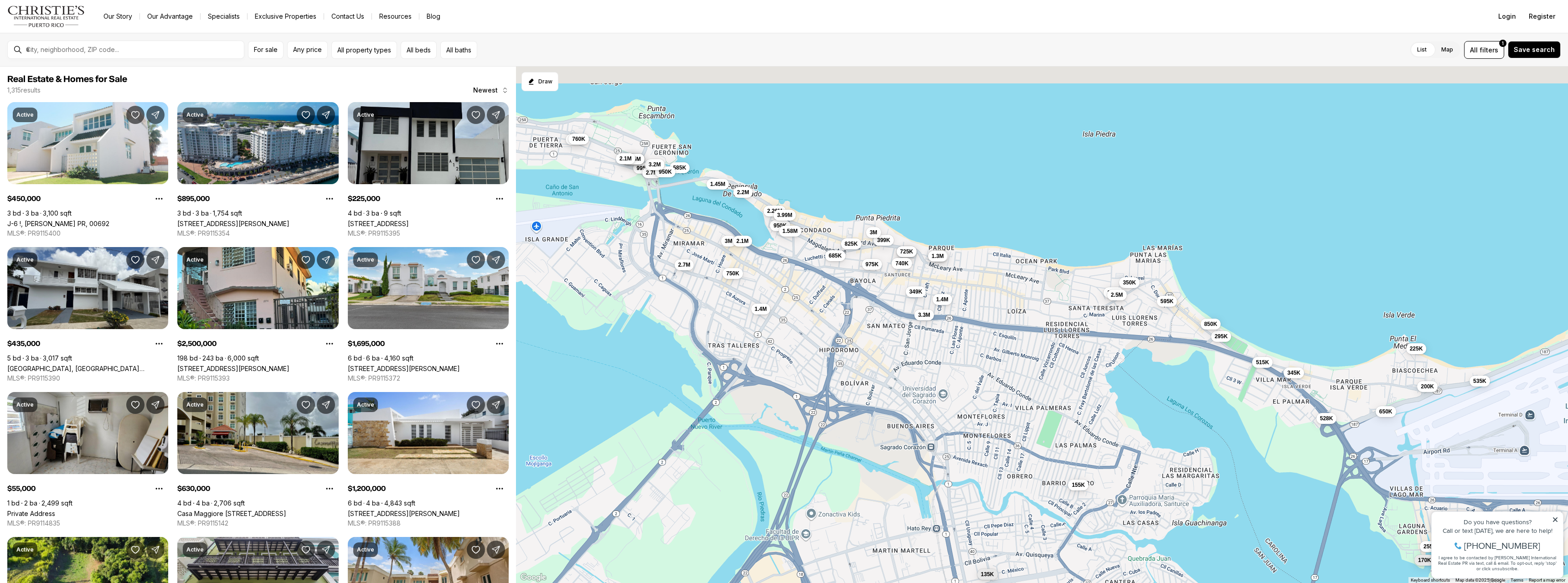
drag, startPoint x: 821, startPoint y: 197, endPoint x: 862, endPoint y: 266, distance: 80.3
click at [862, 266] on div "2.2M 645K 2.26M 1.3M 950K 3.99M 1.58M 350K 825K 685K 1.4M 1.2M 2.5M 975K 349K 5…" at bounding box center [1042, 324] width 1052 height 517
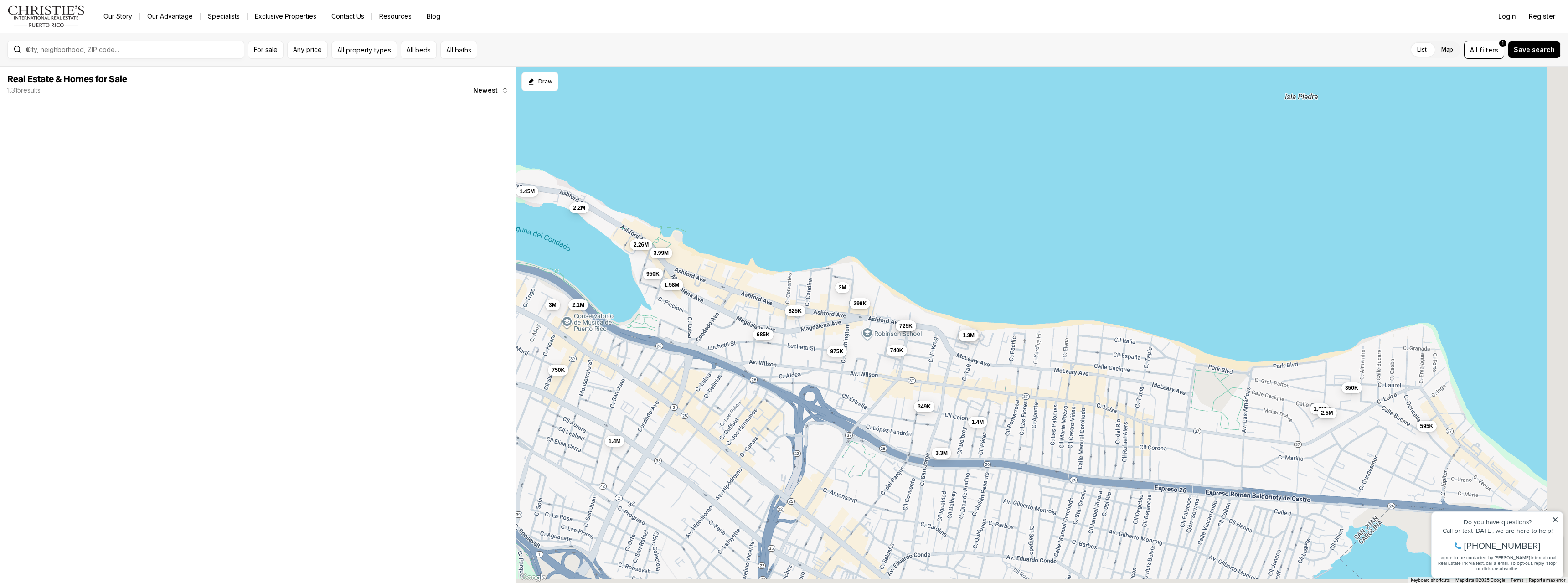
drag, startPoint x: 922, startPoint y: 260, endPoint x: 669, endPoint y: 188, distance: 263.0
click at [718, 198] on div "2.2M 645K 2.26M 1.3M 950K 3.99M 1.58M 350K 825K 685K 1.4M 1.2M 2.5M 975K 349K 5…" at bounding box center [1042, 324] width 1052 height 517
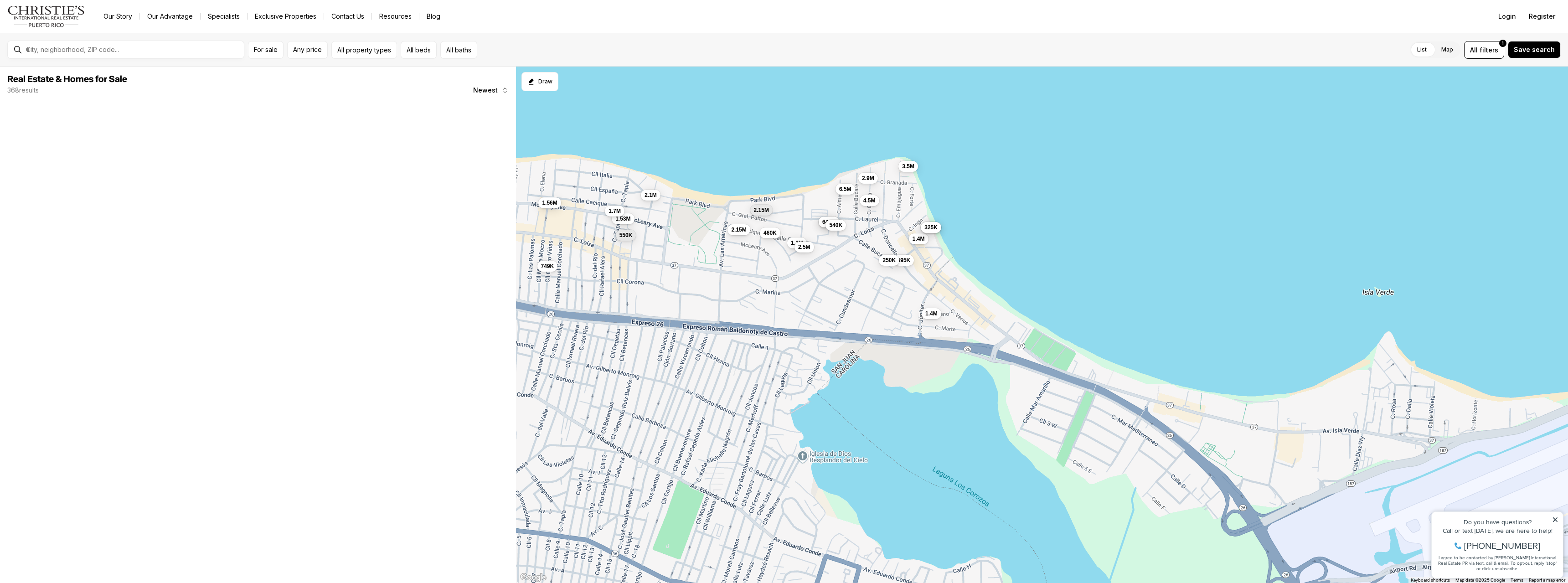
drag, startPoint x: 827, startPoint y: 208, endPoint x: 764, endPoint y: 180, distance: 68.9
click at [764, 180] on div "2.2M 645K 2.26M 1.3M 950K 3.99M 1.58M 350K 825K 685K 1.4M 1.2M 2.5M 975K 349K 5…" at bounding box center [1042, 324] width 1052 height 517
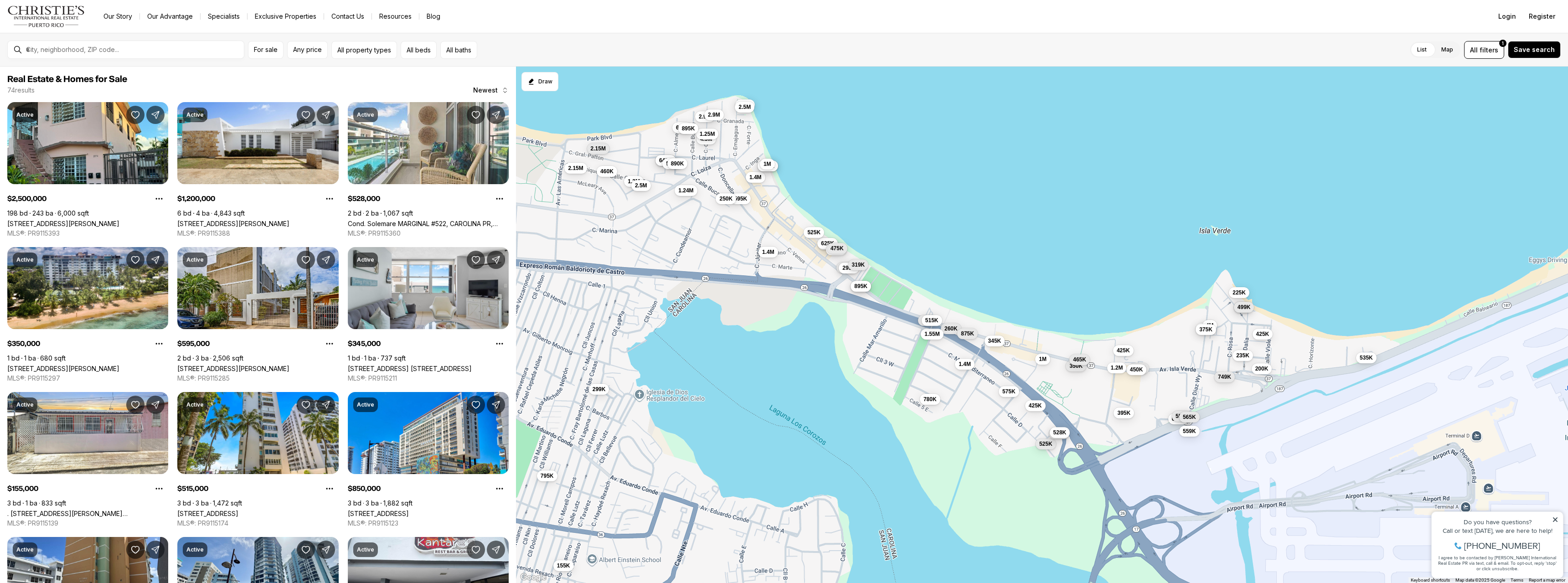
drag, startPoint x: 984, startPoint y: 259, endPoint x: 988, endPoint y: 271, distance: 12.6
click at [988, 271] on div "350K 1.2M 2.5M 595K 2.9M 3.5M 4.5M 6.5M 2.15M 645K 2.15M 1.4M 540K 325K 325K 46…" at bounding box center [1042, 324] width 1052 height 517
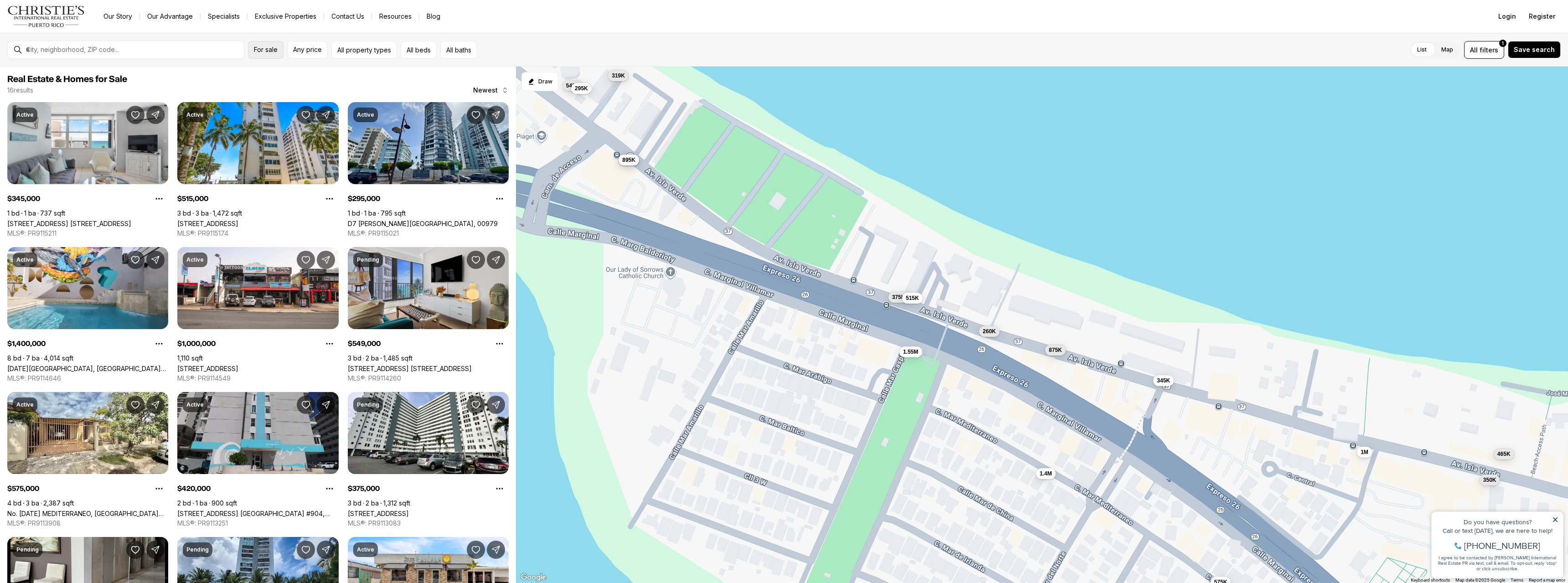
click at [260, 49] on span "For sale" at bounding box center [265, 50] width 24 height 7
click at [279, 100] on label "For rent" at bounding box center [314, 103] width 121 height 22
click at [360, 99] on button "For rent" at bounding box center [363, 99] width 7 height 0
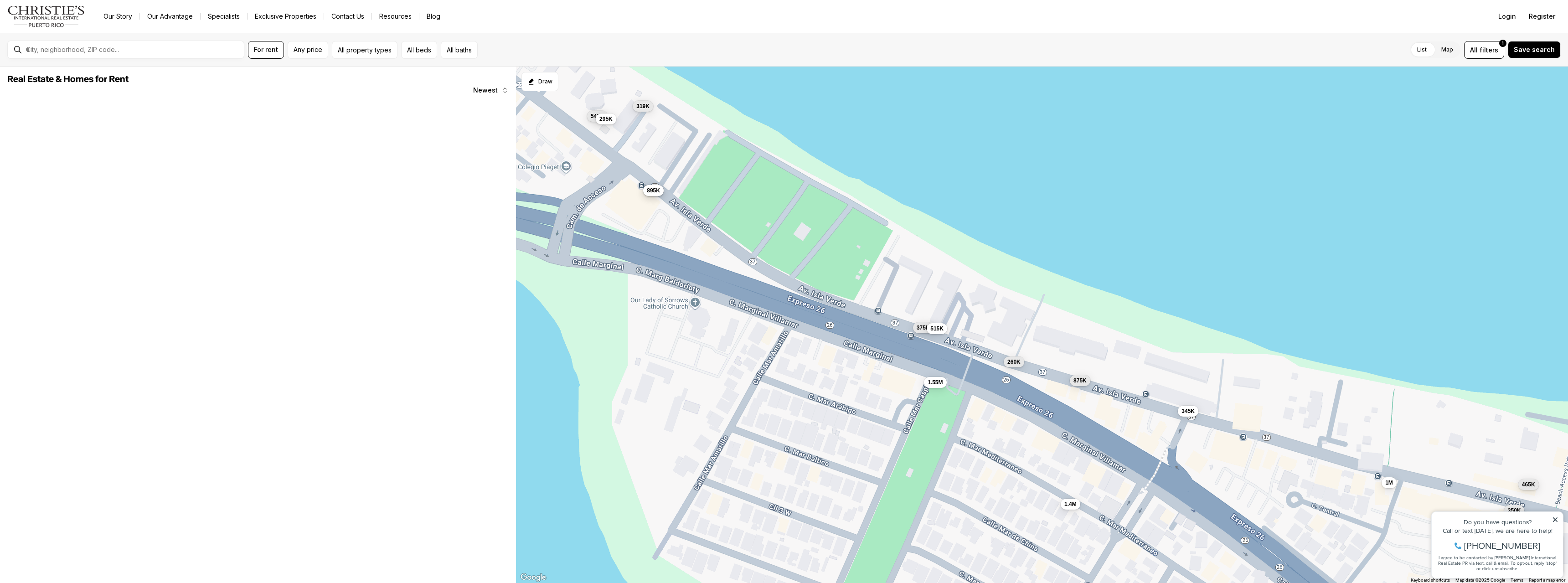
drag, startPoint x: 663, startPoint y: 211, endPoint x: 758, endPoint y: 242, distance: 99.9
click at [758, 242] on div "420K 895K 375K 260K 875K 1.4M 1.55M 575K 515K 345K 1M 350K 465K 549K 295K 319K" at bounding box center [1042, 324] width 1052 height 517
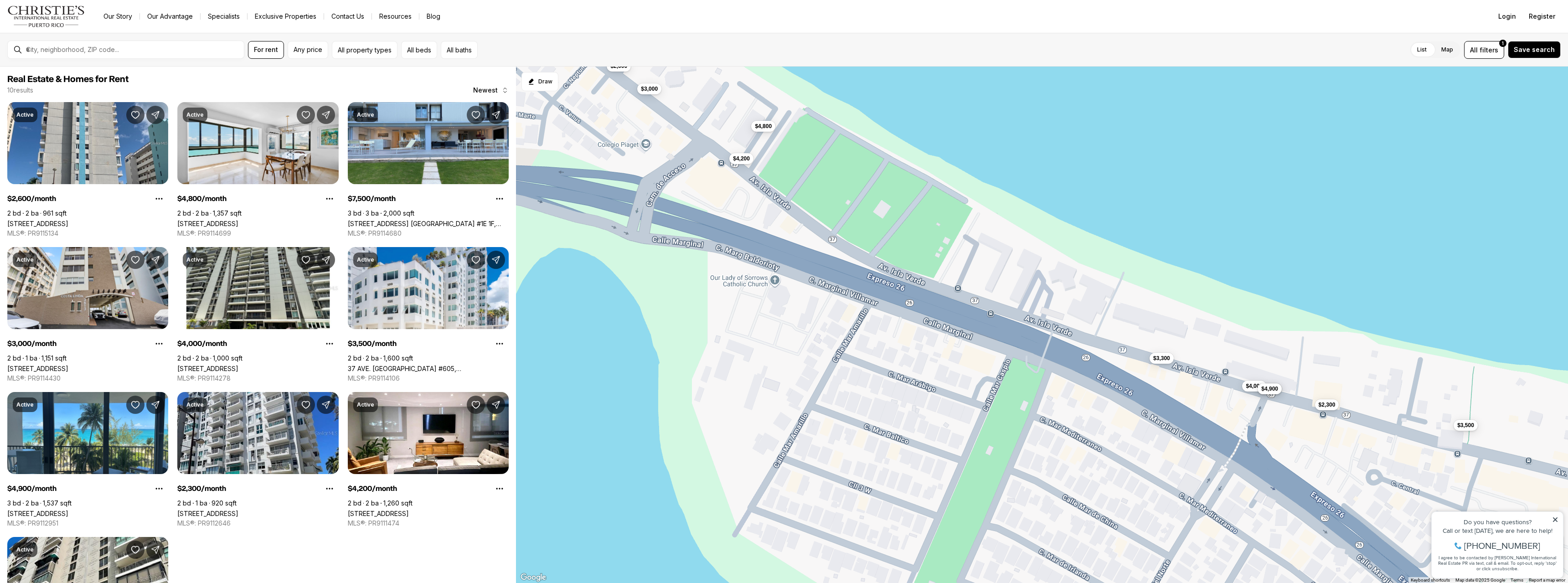
drag, startPoint x: 829, startPoint y: 231, endPoint x: 754, endPoint y: 217, distance: 76.3
click at [754, 217] on div "$4,800 $7,500 $3,000 $4,000 $3,500 $4,900 $2,300 $4,200 $3,300 $2,600" at bounding box center [1042, 324] width 1052 height 517
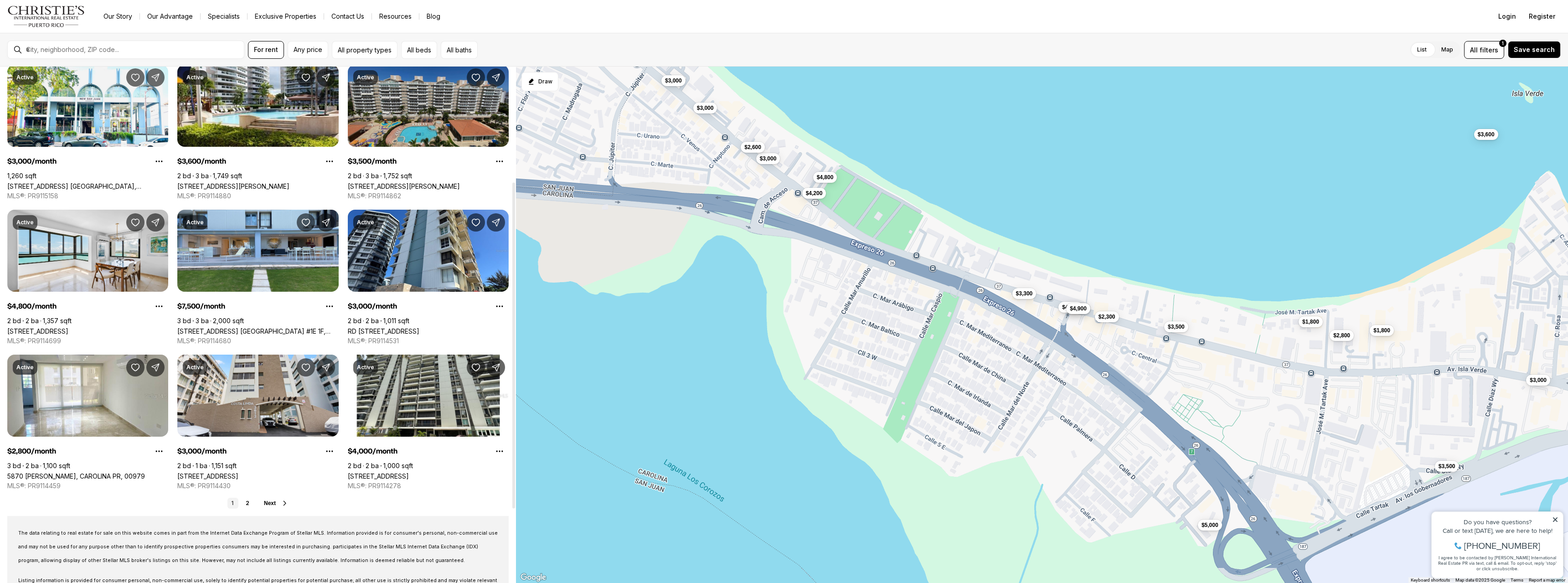
scroll to position [228, 0]
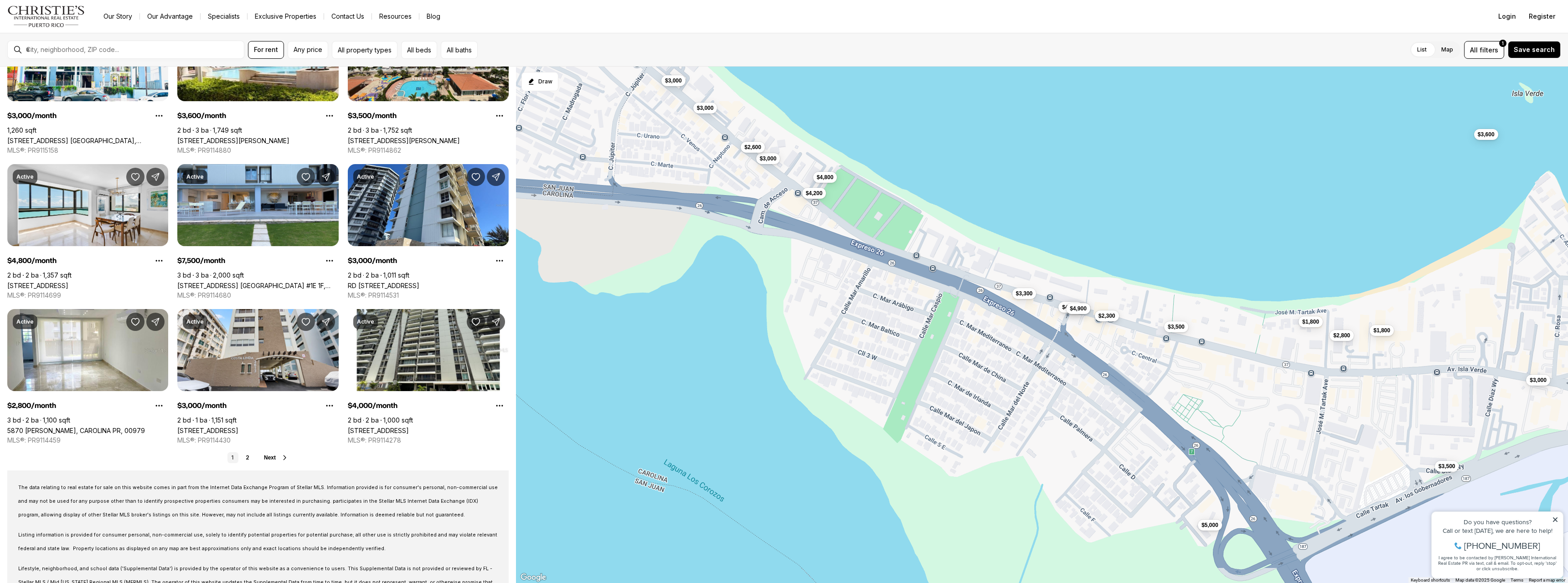
click at [1110, 315] on span "$2,300" at bounding box center [1107, 316] width 17 height 7
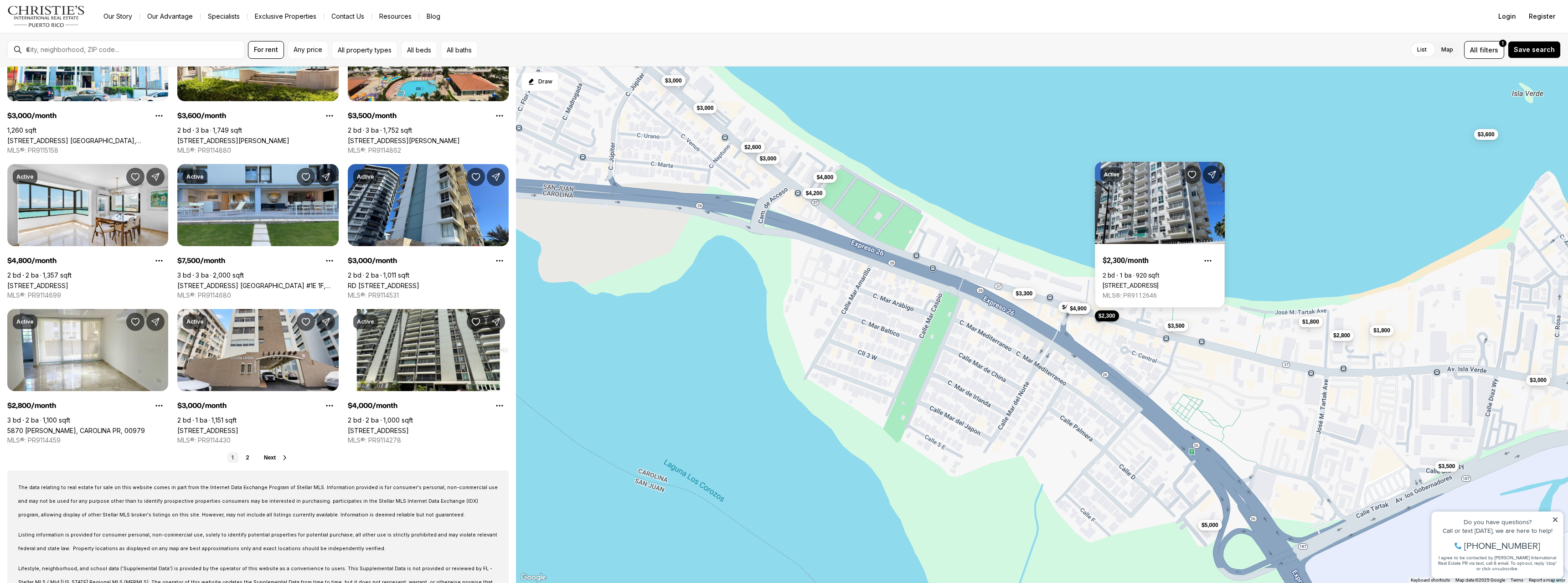
click at [1178, 329] on span "$3,500" at bounding box center [1177, 326] width 17 height 7
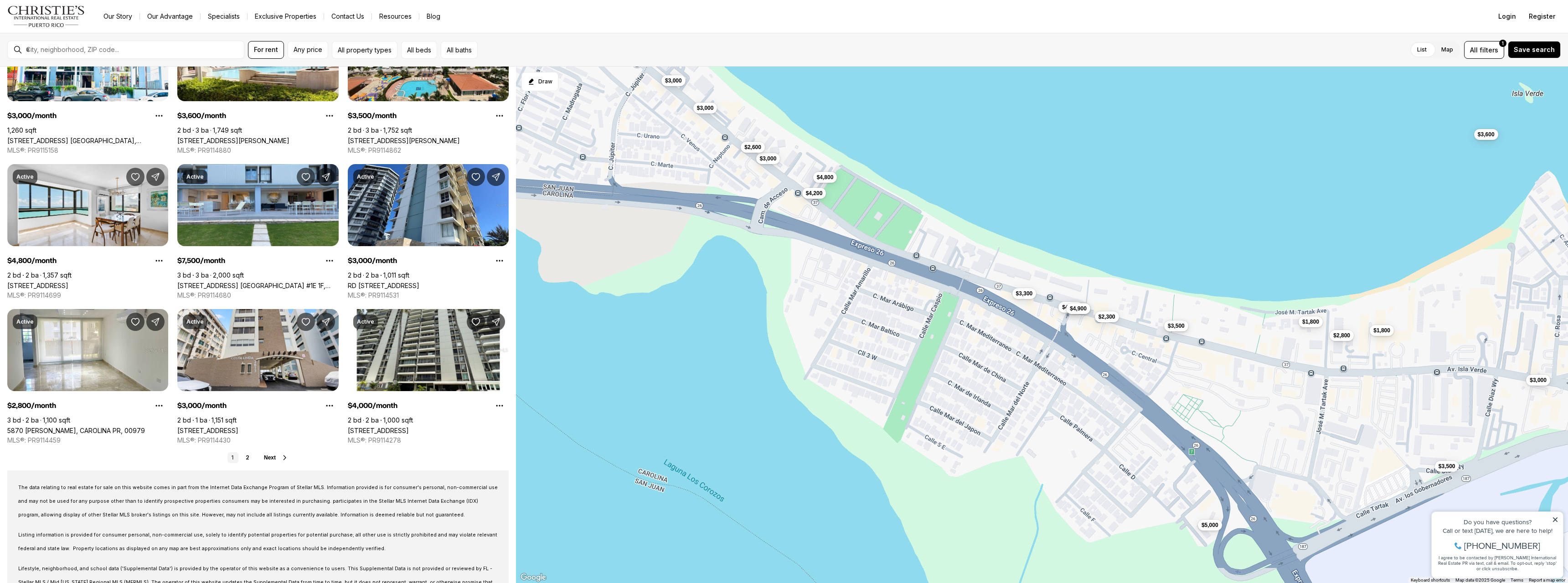
click at [1178, 326] on span "$3,500" at bounding box center [1177, 326] width 17 height 7
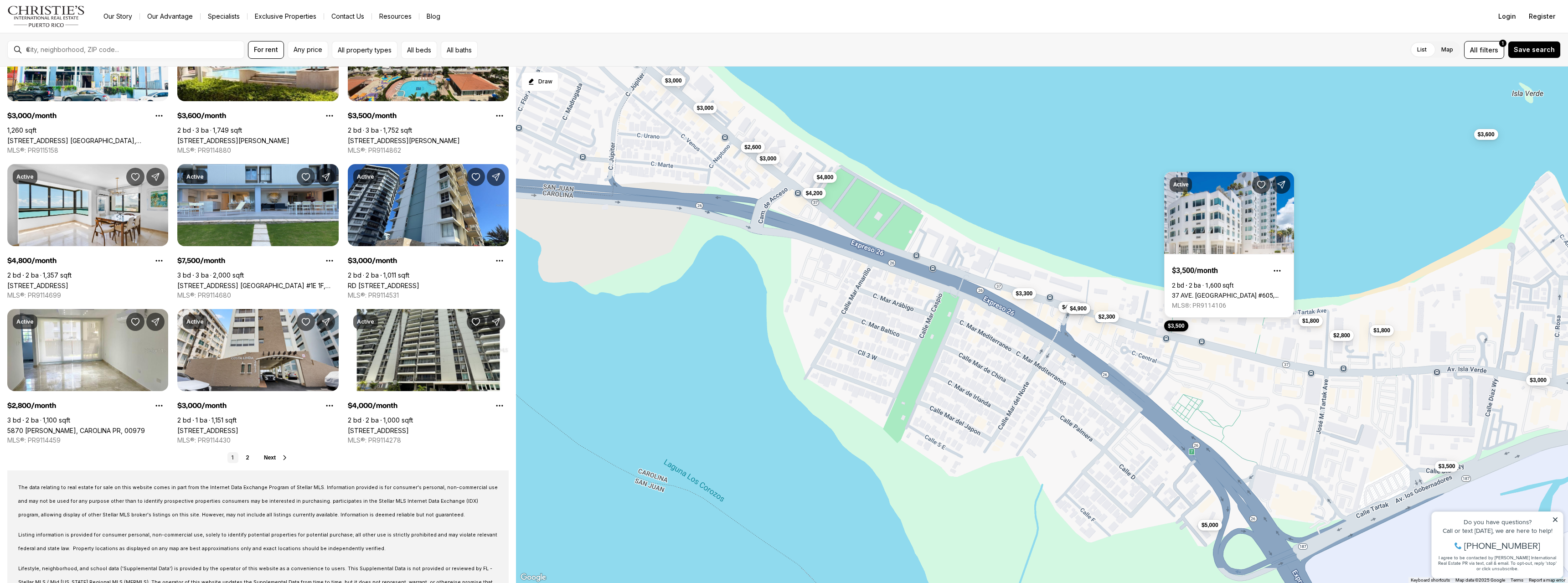
click at [1307, 324] on span "$1,800" at bounding box center [1311, 321] width 17 height 7
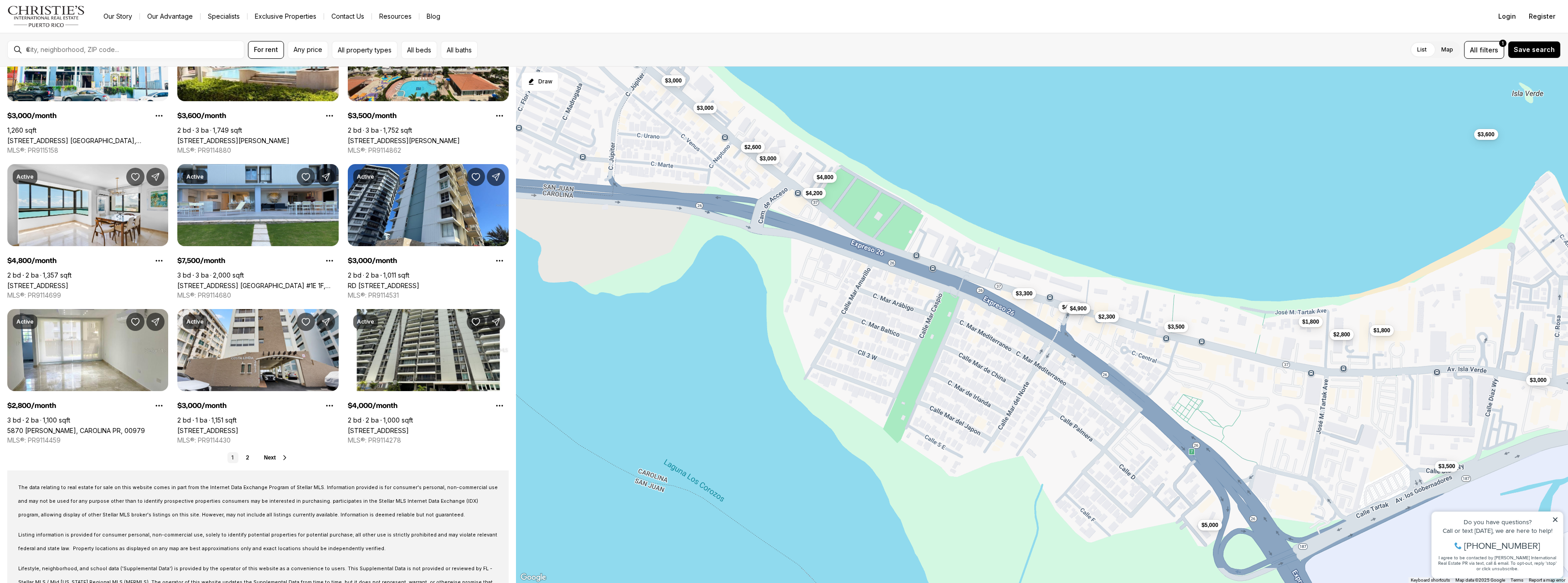
click at [1344, 337] on span "$2,800" at bounding box center [1342, 335] width 17 height 7
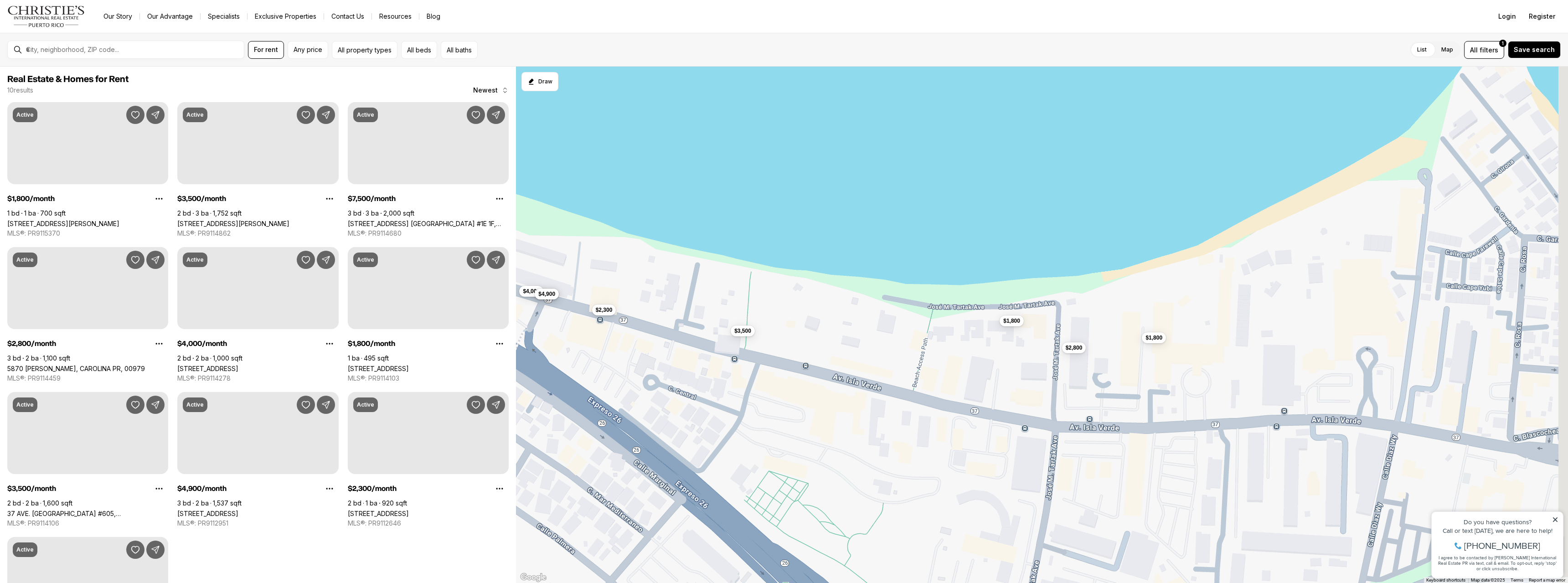
drag, startPoint x: 1341, startPoint y: 359, endPoint x: 1097, endPoint y: 386, distance: 245.5
click at [1097, 386] on div "$7,500 $4,000 $3,500 $4,900 $2,300 $3,300 $1,800 $3,500 $2,800 $1,800" at bounding box center [1042, 324] width 1052 height 517
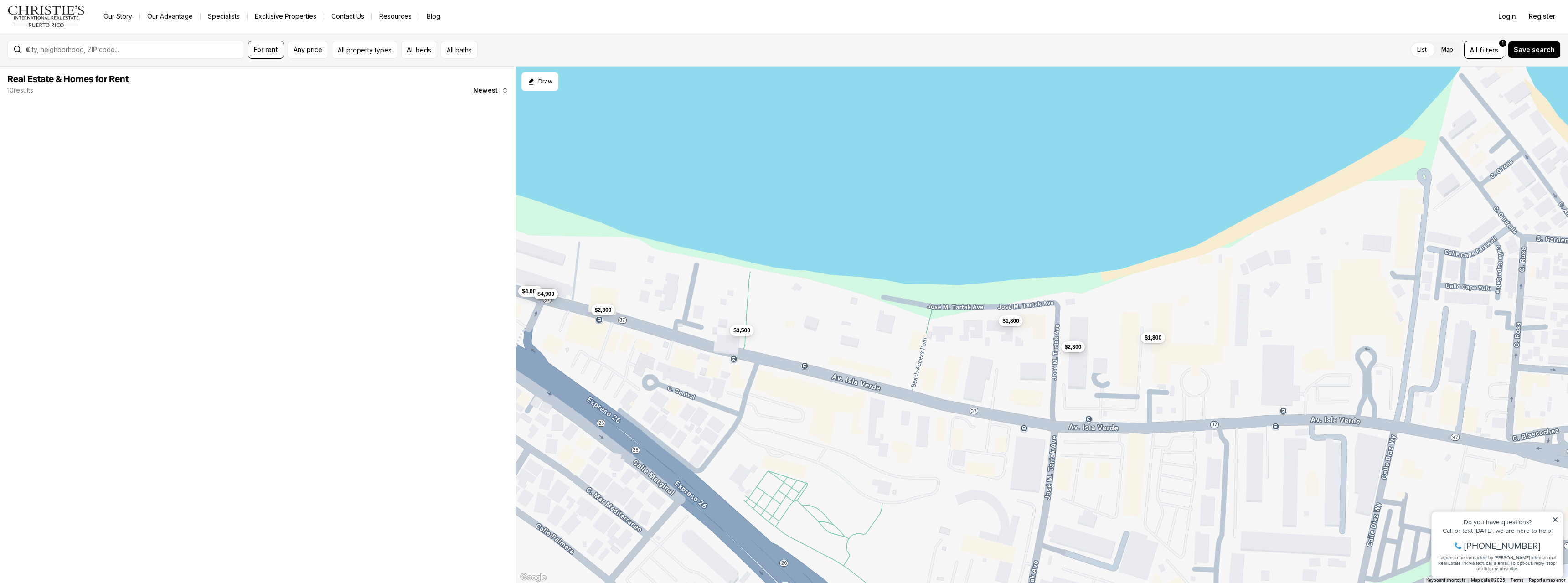
click at [1074, 352] on div "$2,800" at bounding box center [1073, 347] width 24 height 11
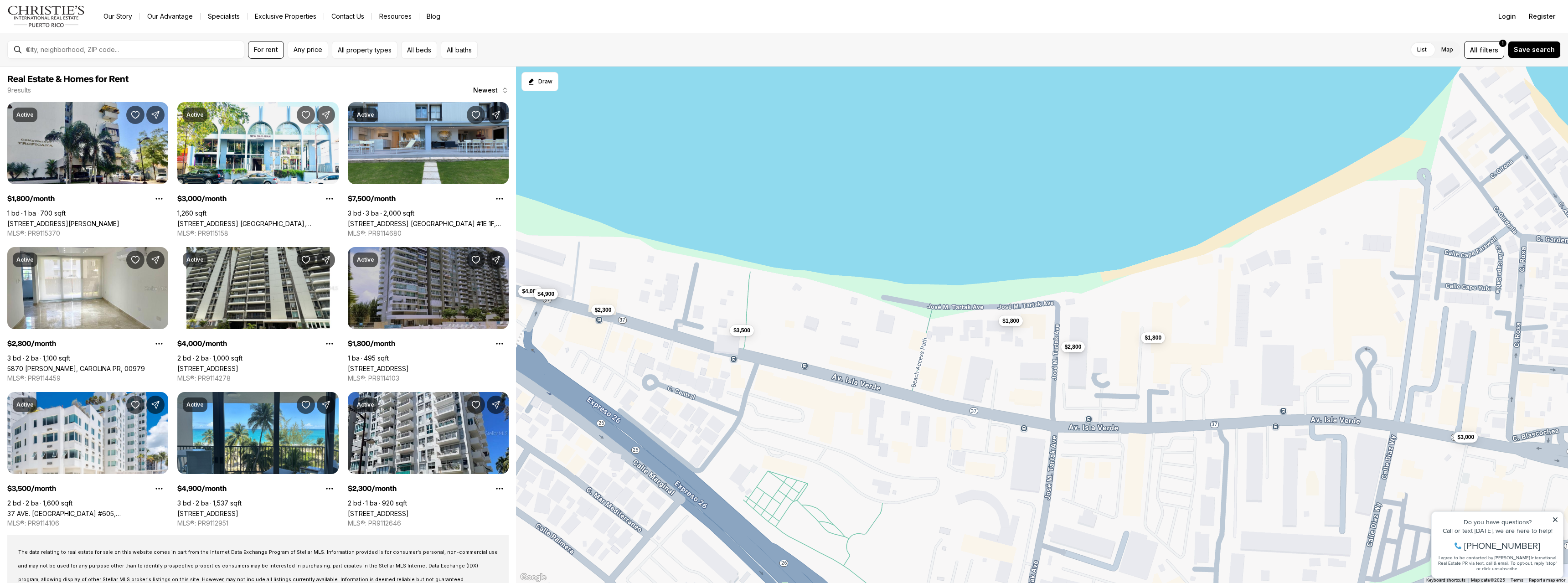
click at [1077, 346] on span "$2,800" at bounding box center [1073, 347] width 17 height 7
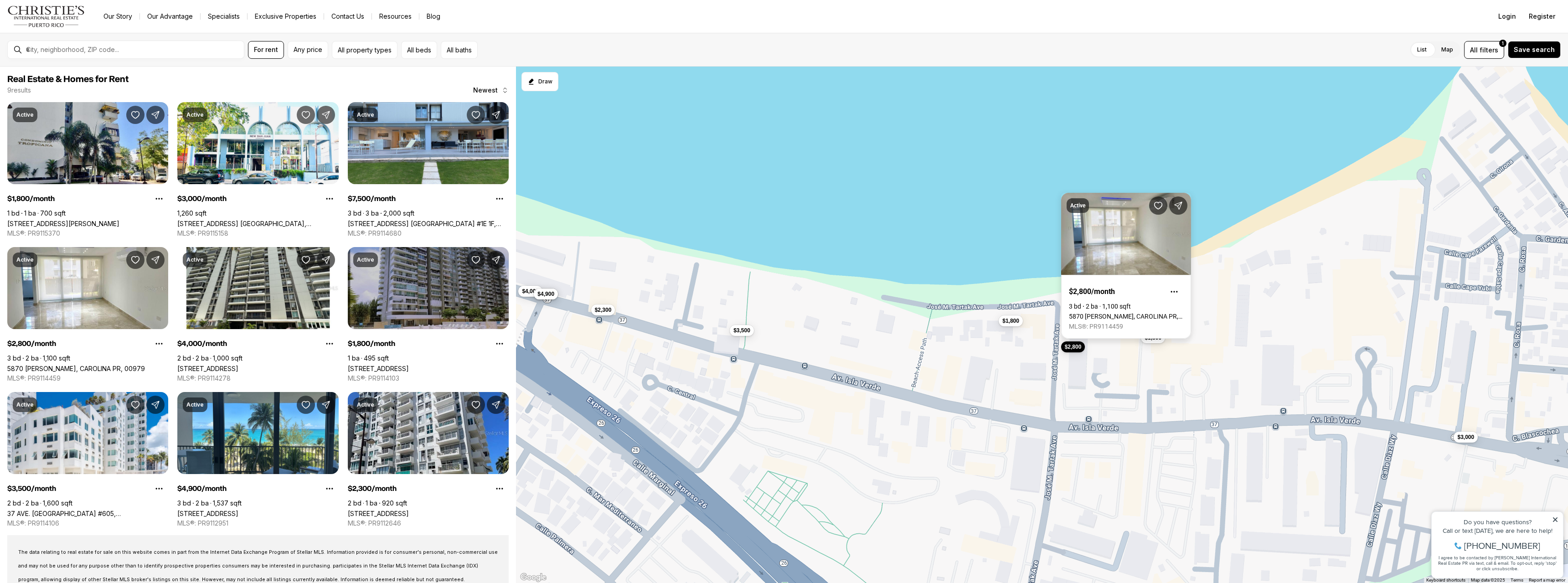
click at [1097, 313] on link "5870 [PERSON_NAME], CAROLINA PR, 00979" at bounding box center [1126, 316] width 114 height 7
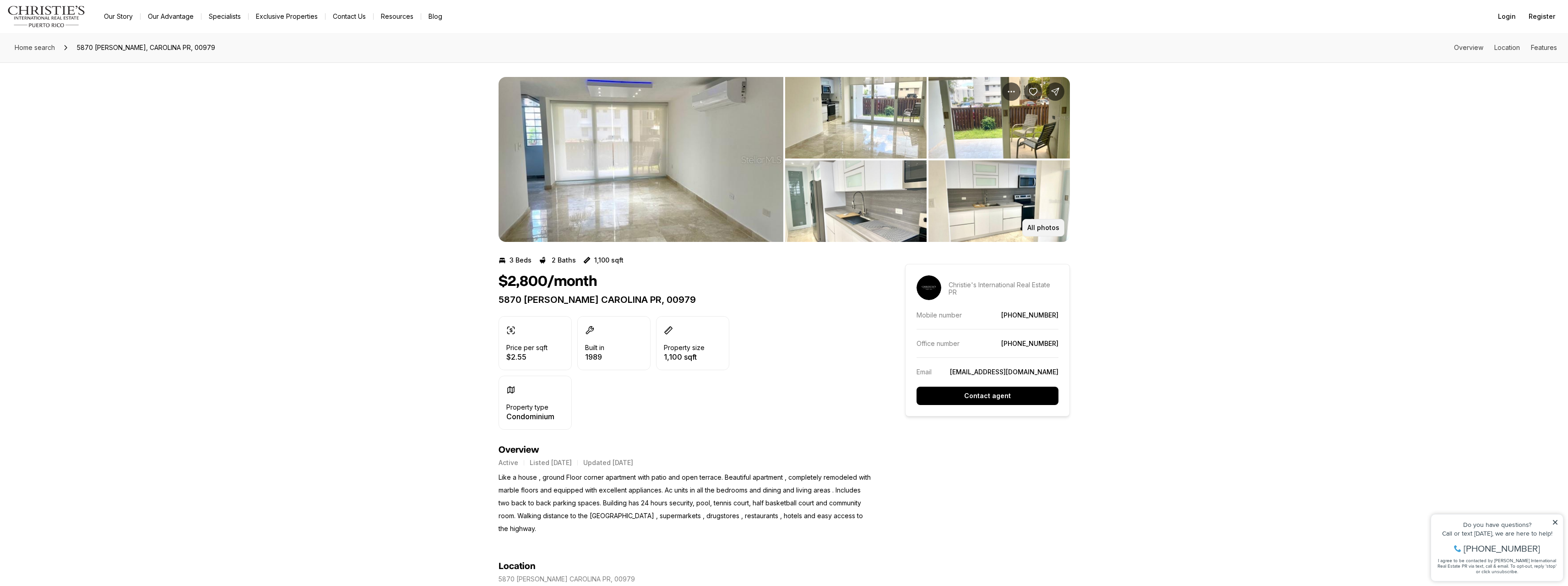
click at [1039, 225] on p "All photos" at bounding box center [1043, 228] width 32 height 7
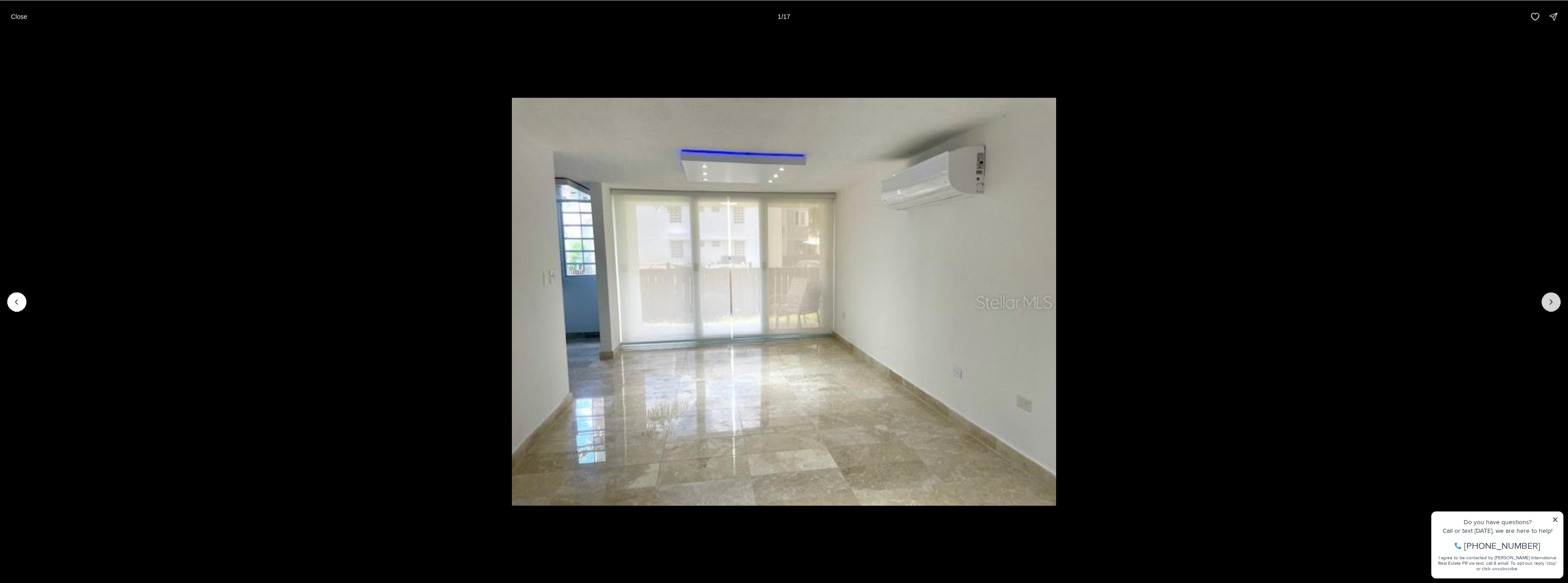
click at [1549, 302] on icon "Next slide" at bounding box center [1551, 301] width 9 height 9
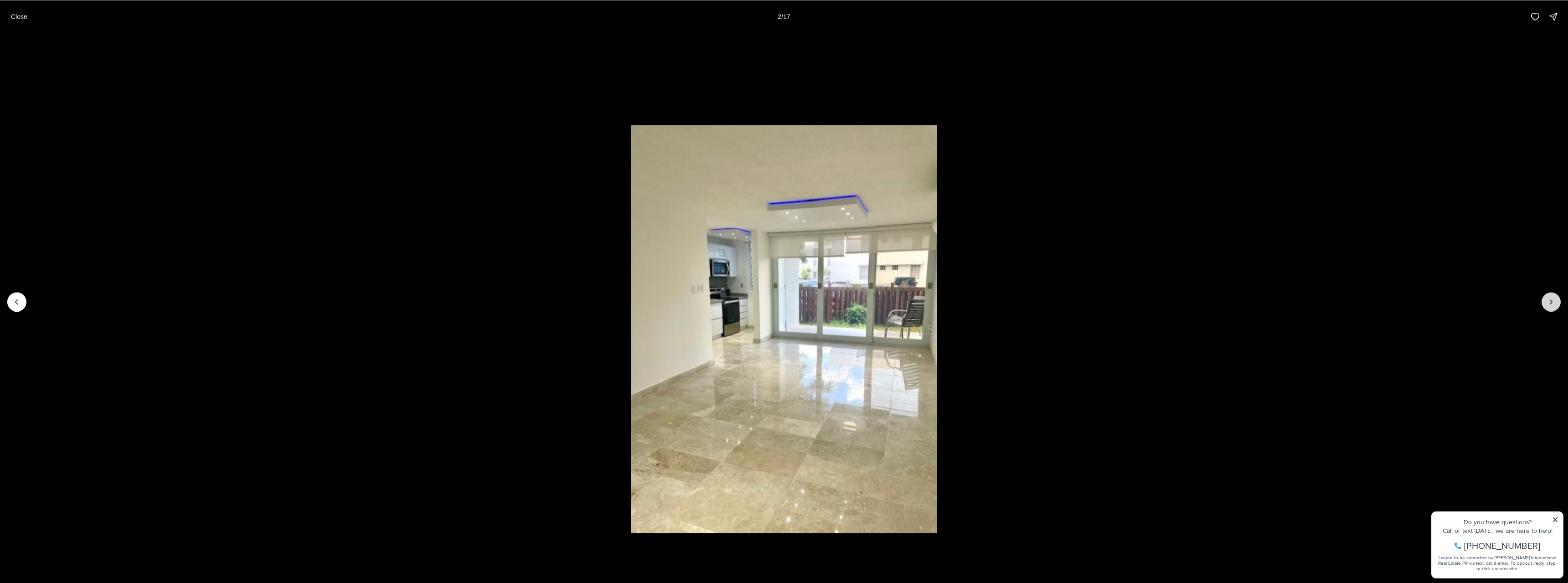
click at [1549, 302] on icon "Next slide" at bounding box center [1551, 301] width 9 height 9
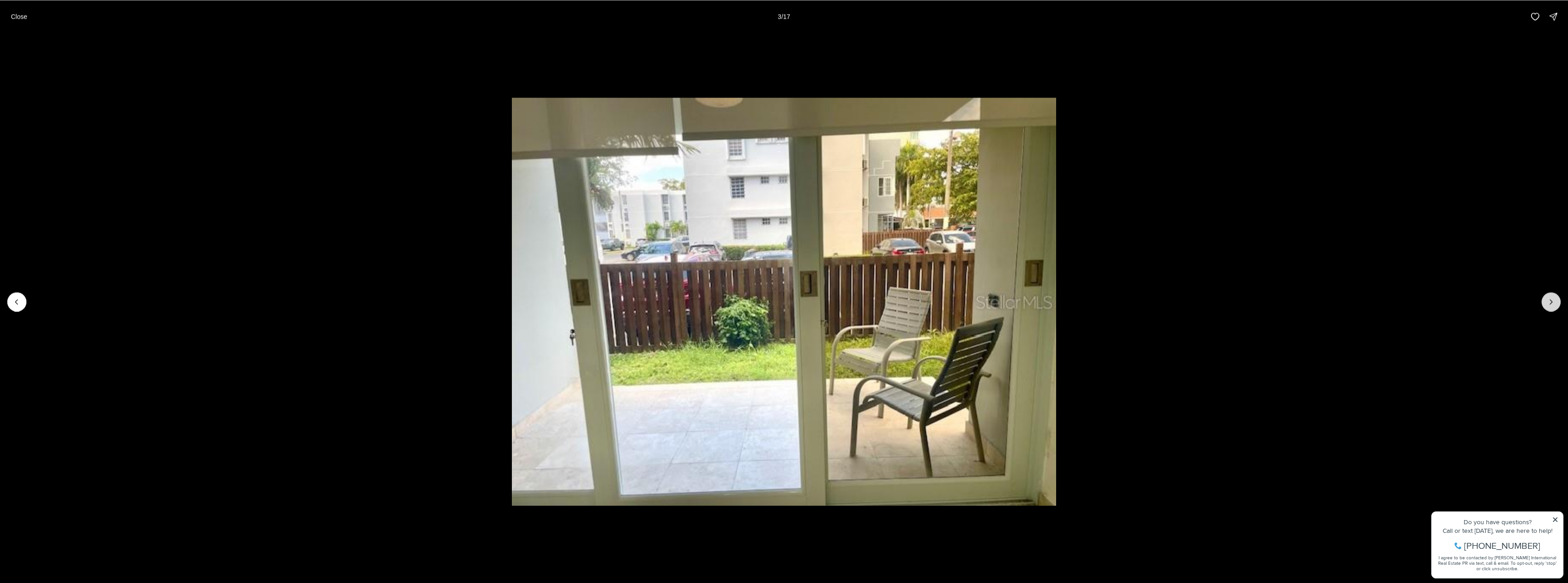
click at [1549, 302] on icon "Next slide" at bounding box center [1551, 301] width 9 height 9
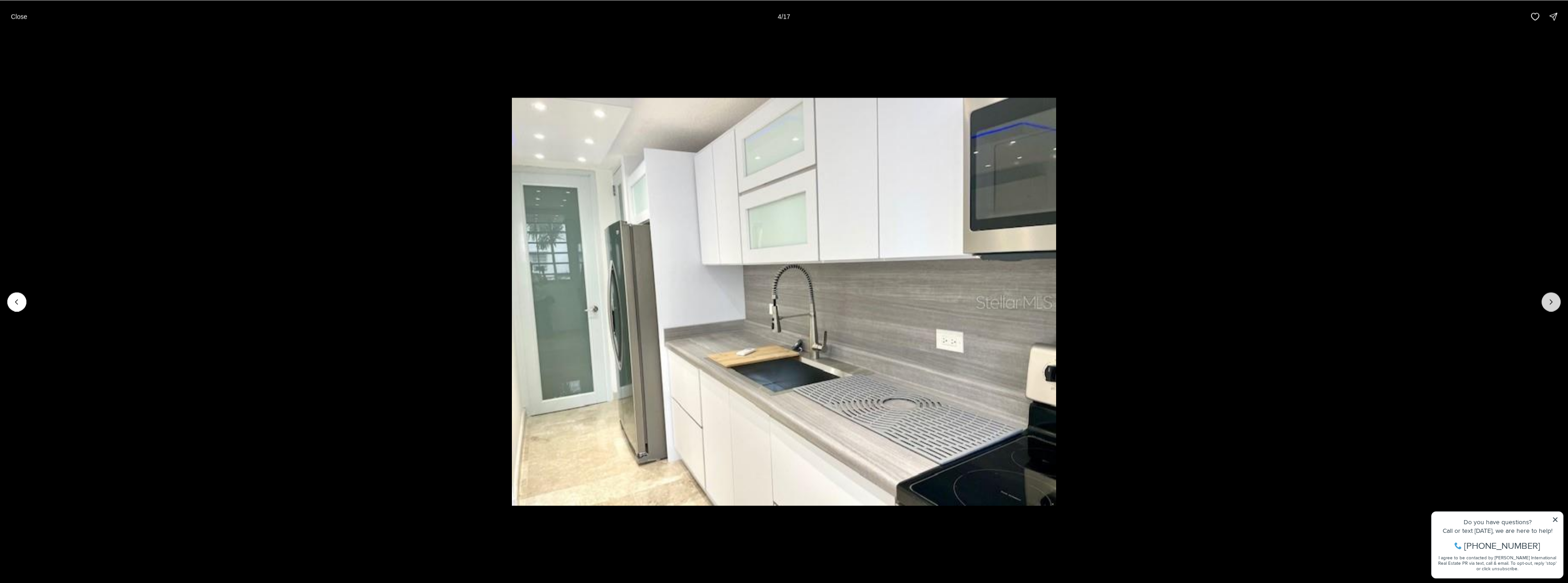
click at [1549, 302] on icon "Next slide" at bounding box center [1551, 301] width 9 height 9
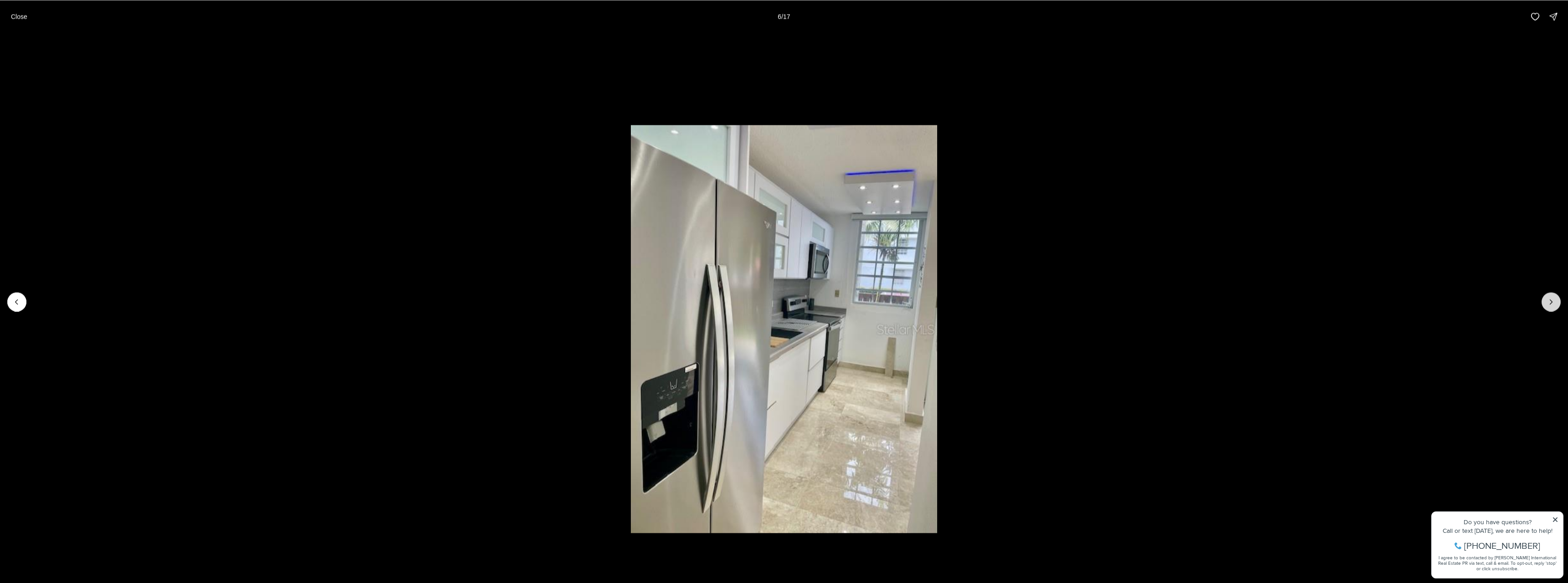
click at [1549, 302] on icon "Next slide" at bounding box center [1551, 301] width 9 height 9
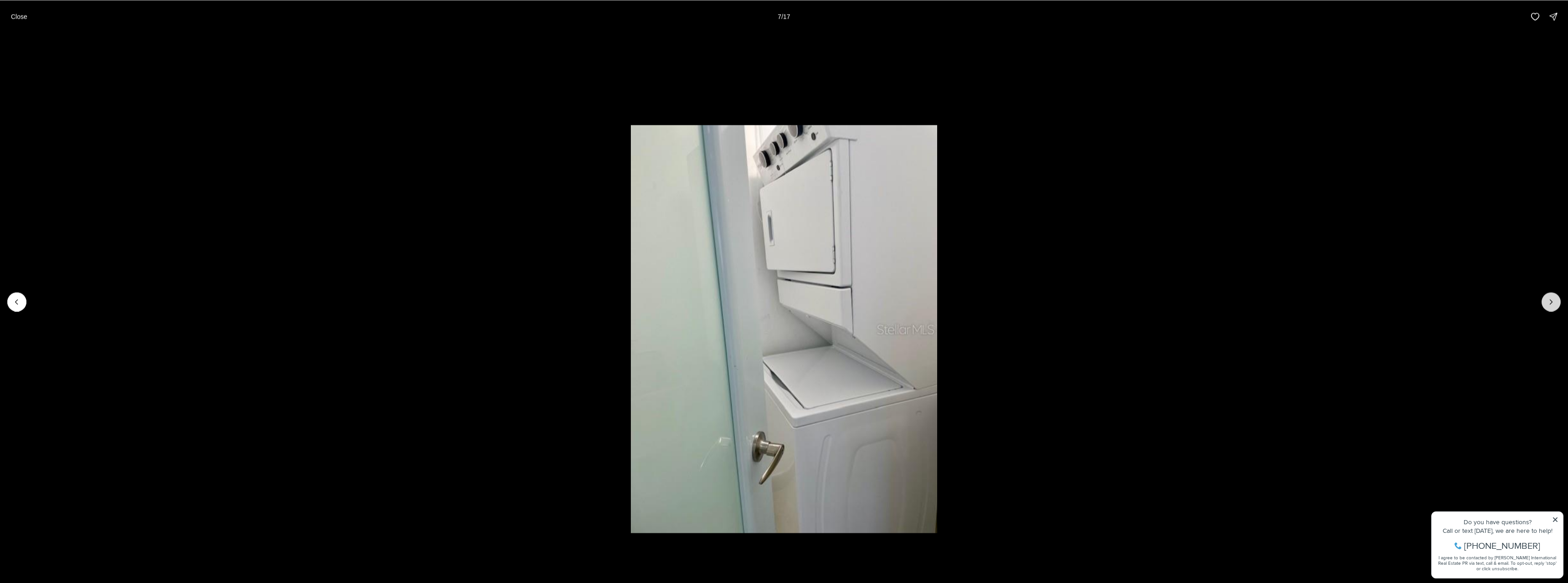
click at [1549, 302] on icon "Next slide" at bounding box center [1551, 301] width 9 height 9
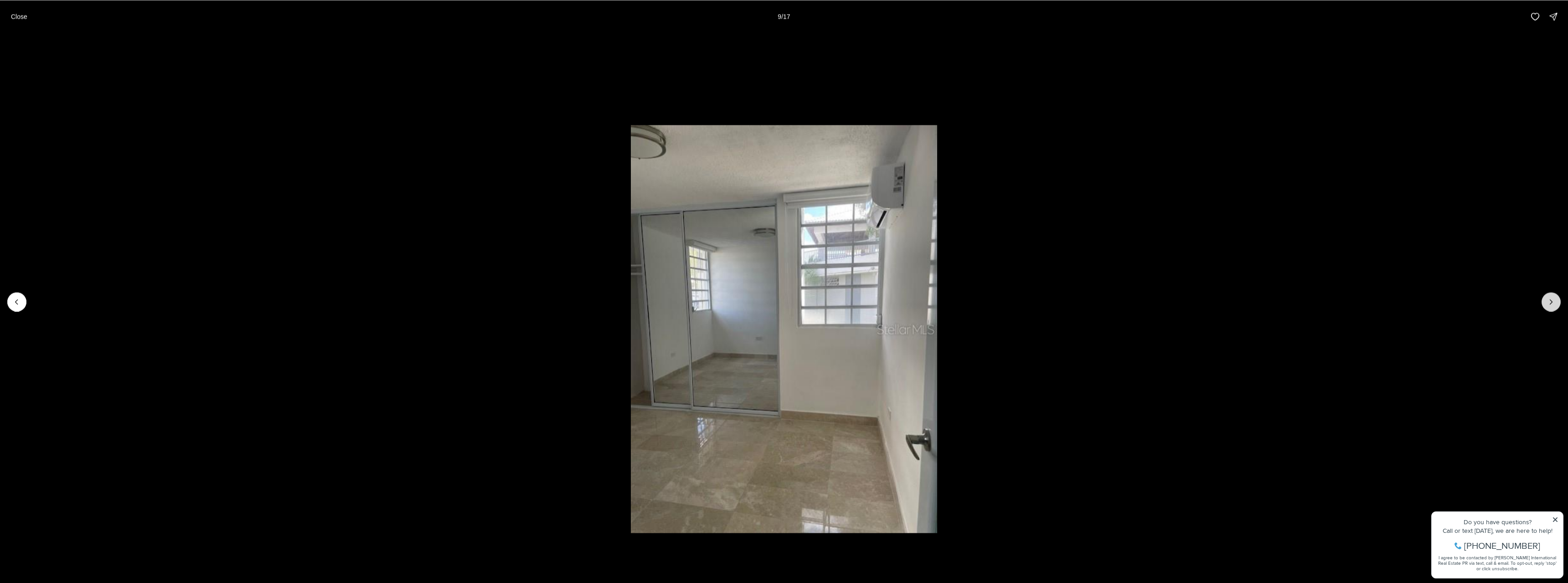
click at [1549, 302] on icon "Next slide" at bounding box center [1551, 301] width 9 height 9
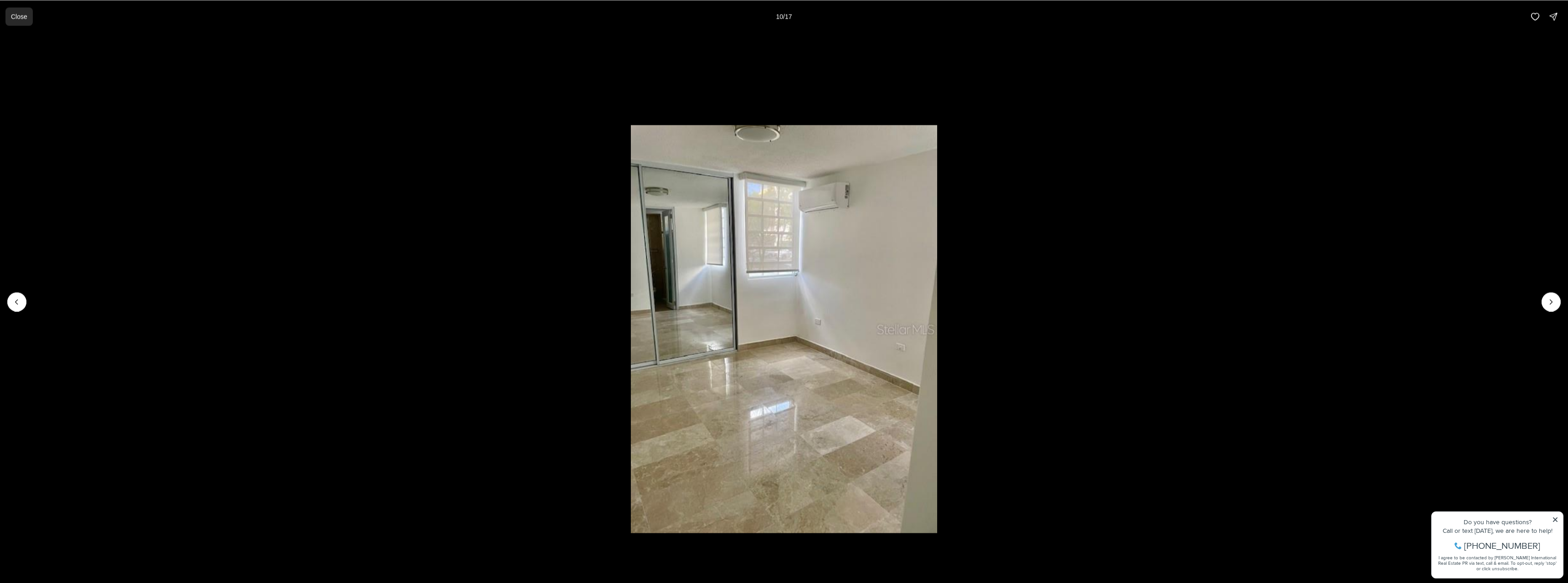
click at [19, 23] on button "Close" at bounding box center [19, 16] width 27 height 18
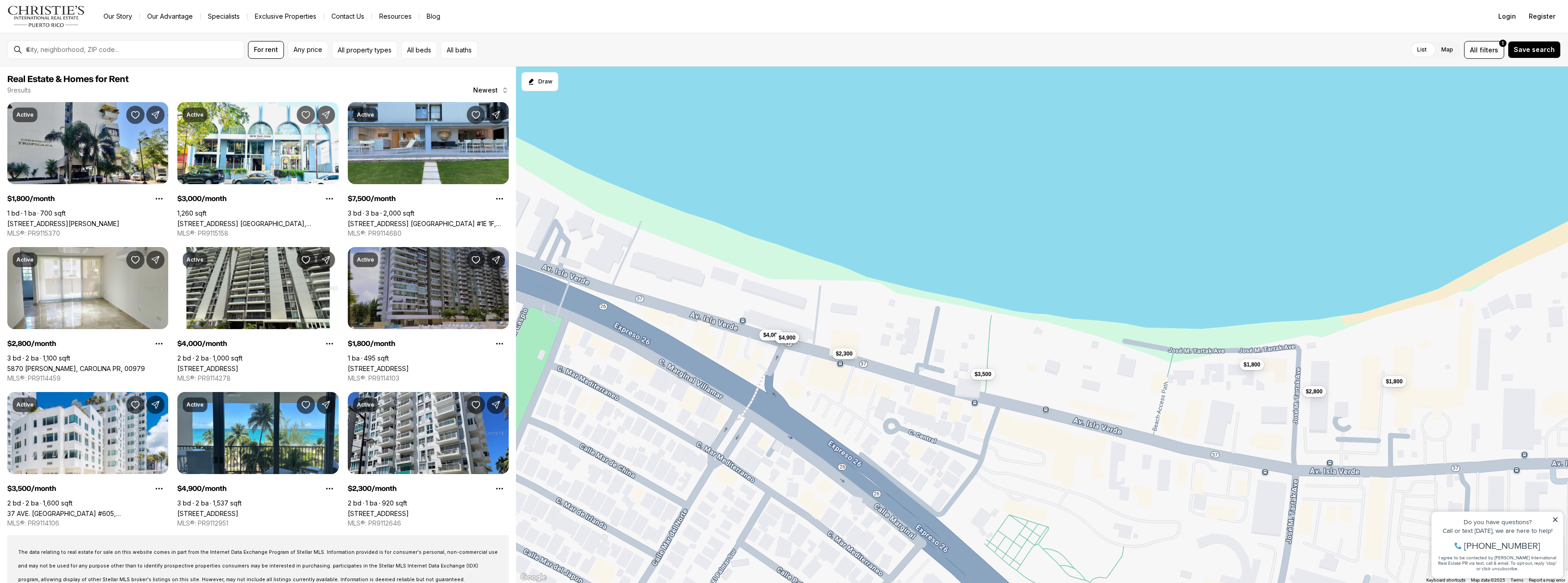
drag, startPoint x: 871, startPoint y: 274, endPoint x: 1110, endPoint y: 318, distance: 243.0
click at [1116, 318] on div "$1,800 $3,000 $7,500 $2,800 $4,000 $1,800 $3,500 $4,900 $2,300" at bounding box center [1042, 324] width 1052 height 517
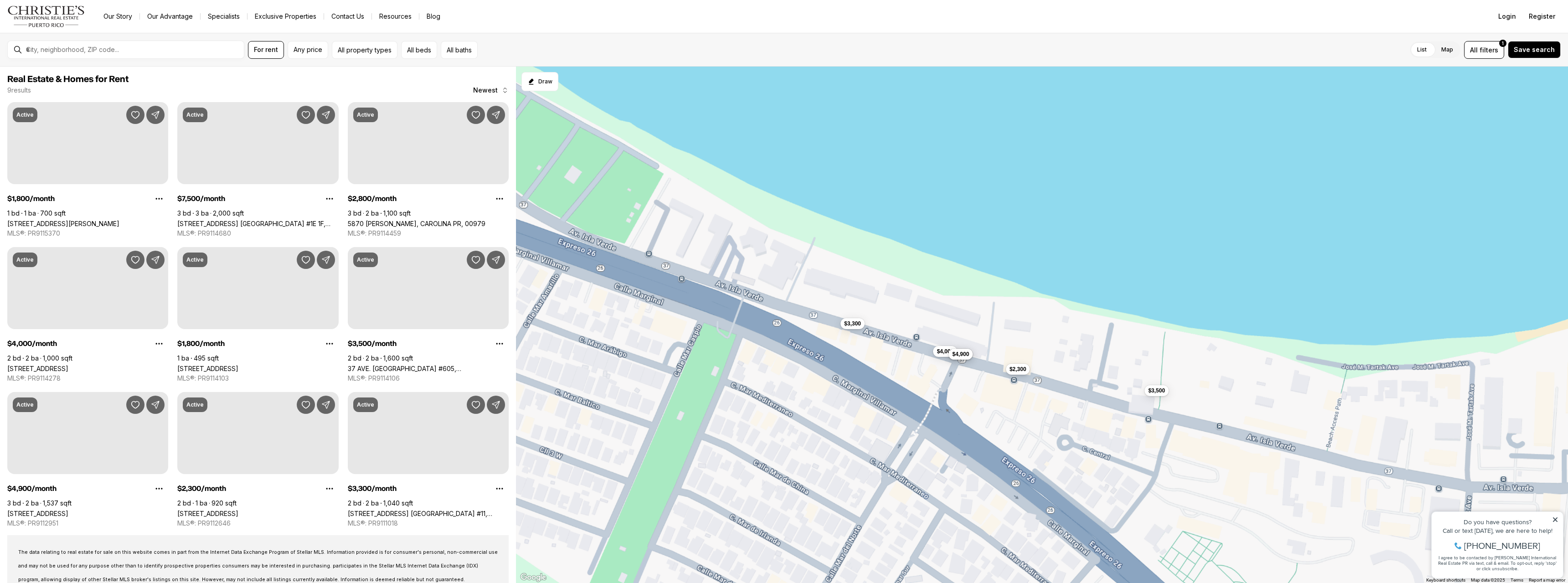
click at [1019, 369] on span "$2,300" at bounding box center [1018, 369] width 17 height 7
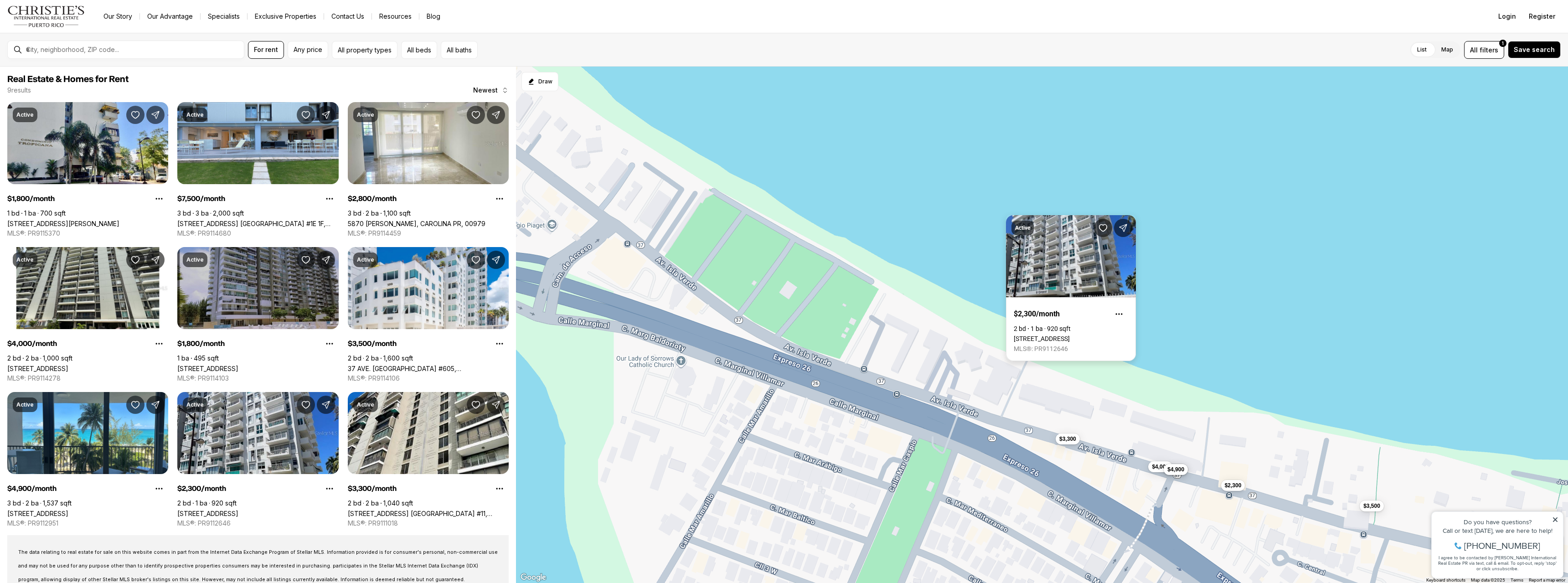
drag, startPoint x: 838, startPoint y: 237, endPoint x: 1043, endPoint y: 346, distance: 232.2
click at [1043, 346] on div "$7,500 $4,000 $3,500 $4,900 $2,300 $3,300 $1,800 $2,800 $1,800" at bounding box center [1042, 324] width 1052 height 517
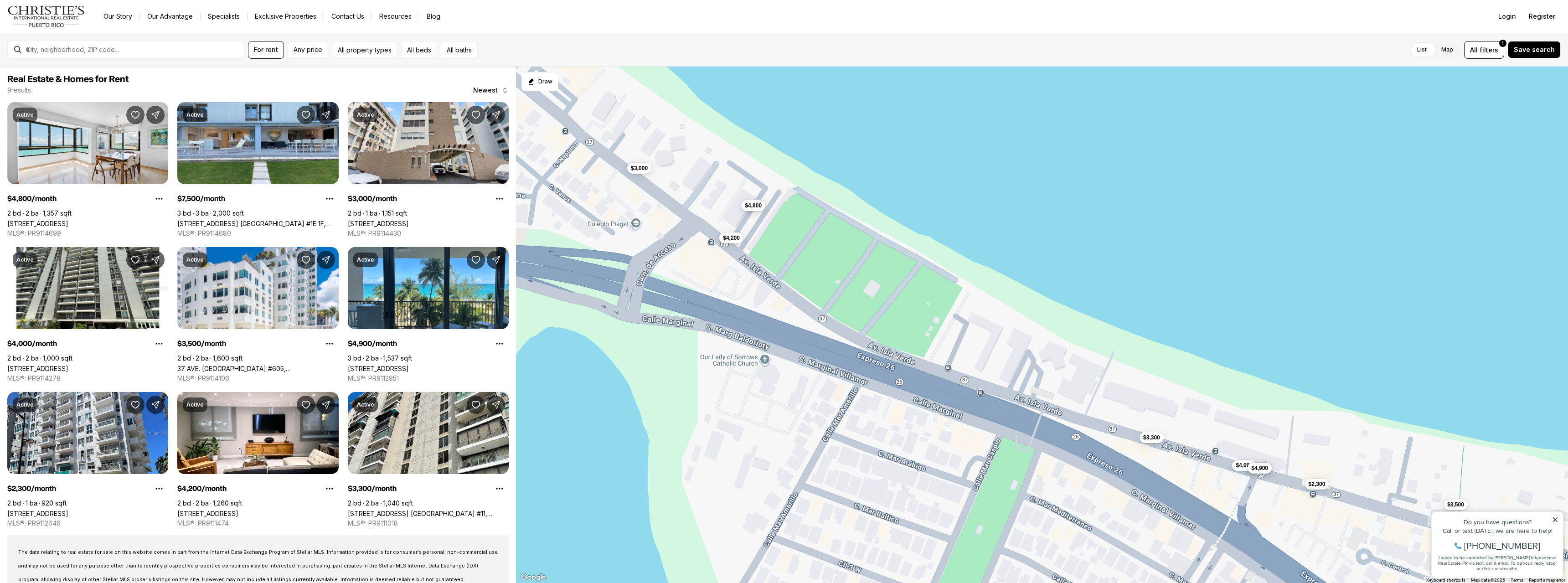
drag, startPoint x: 892, startPoint y: 284, endPoint x: 854, endPoint y: 231, distance: 65.2
click at [854, 231] on div "$7,500 $4,000 $3,500 $4,900 $2,300 $3,300 $4,800 $3,000 $4,200" at bounding box center [1042, 324] width 1052 height 517
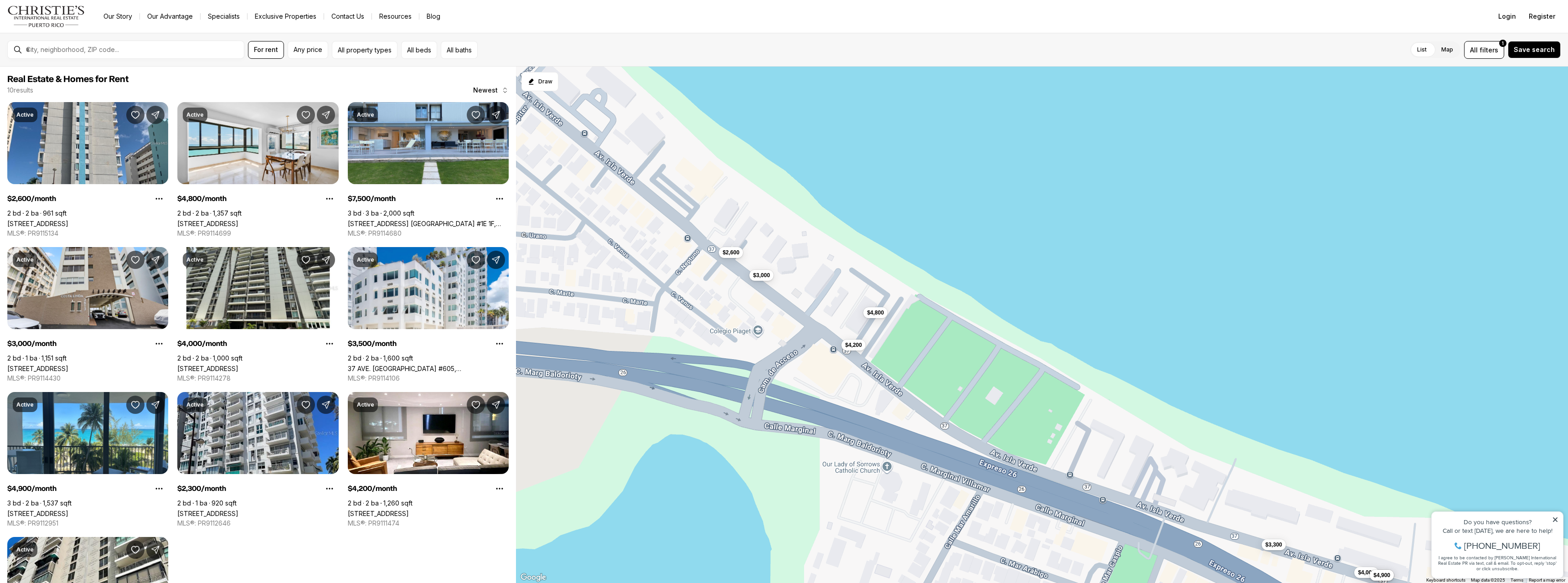
drag, startPoint x: 783, startPoint y: 259, endPoint x: 900, endPoint y: 361, distance: 155.2
click at [900, 361] on div "$7,500 $4,000 $3,500 $4,900 $2,300 $3,300 $4,800 $3,000 $4,200 $2,600" at bounding box center [1042, 324] width 1052 height 517
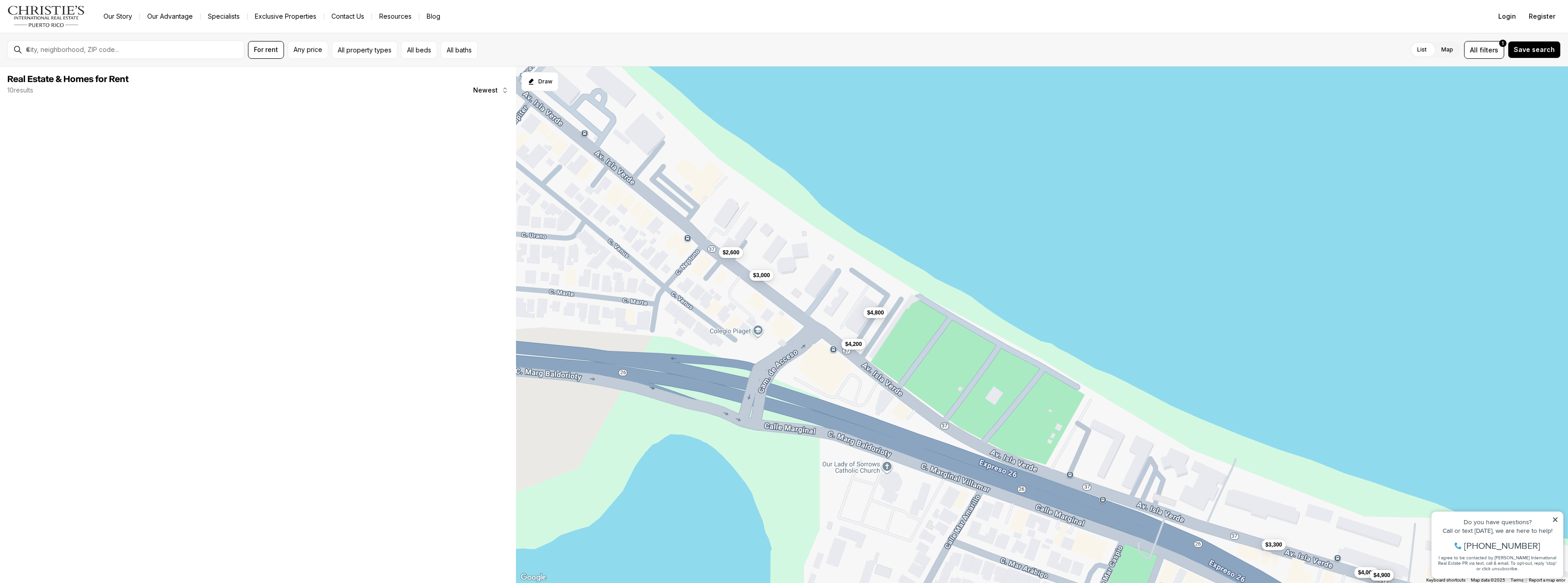
click at [859, 347] on button "$4,200" at bounding box center [853, 344] width 24 height 11
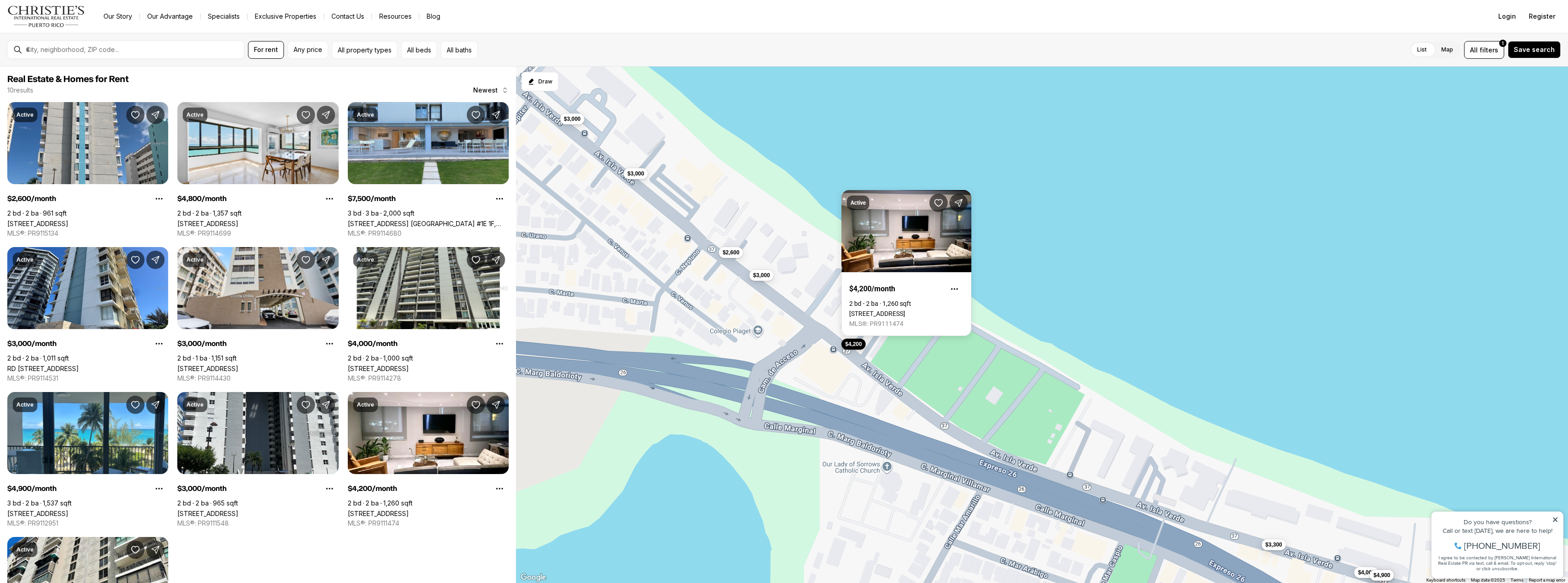
click at [896, 362] on div "$7,500 $4,000 $4,900 $3,300 $4,800 $3,000 $4,200 $2,600 $3,000 $3,000" at bounding box center [1042, 324] width 1052 height 517
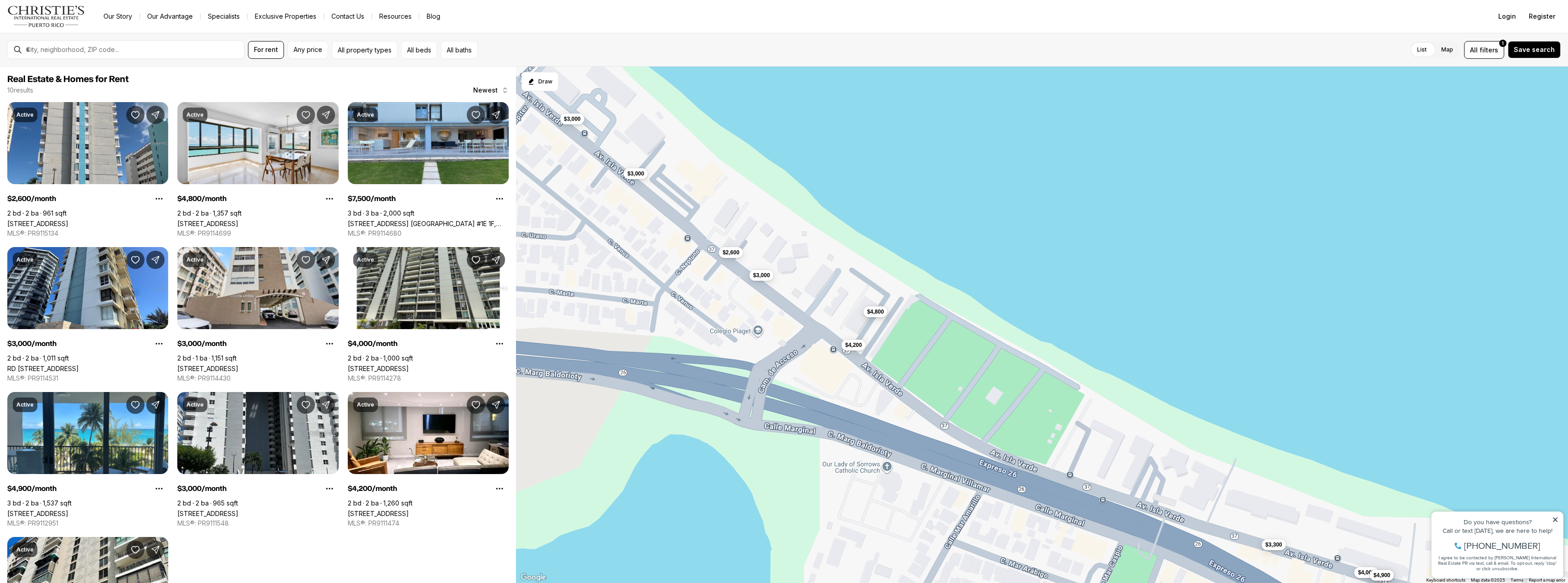
click at [883, 317] on div "$4,800" at bounding box center [875, 313] width 24 height 11
click at [881, 313] on span "$4,800" at bounding box center [875, 312] width 17 height 7
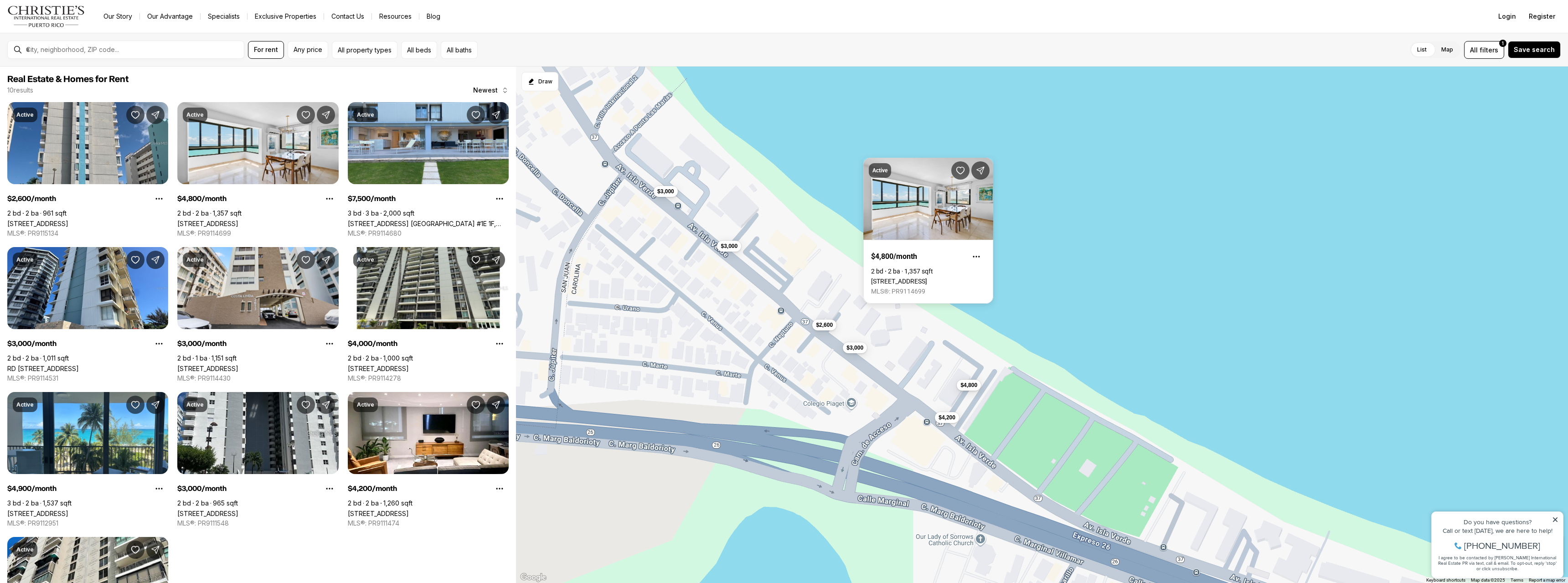
drag, startPoint x: 889, startPoint y: 349, endPoint x: 984, endPoint y: 422, distance: 119.8
click at [984, 422] on div "$7,500 $4,000 $4,900 $3,300 $4,800 $3,000 $4,200 $2,600 $3,000 $3,000" at bounding box center [1042, 324] width 1052 height 517
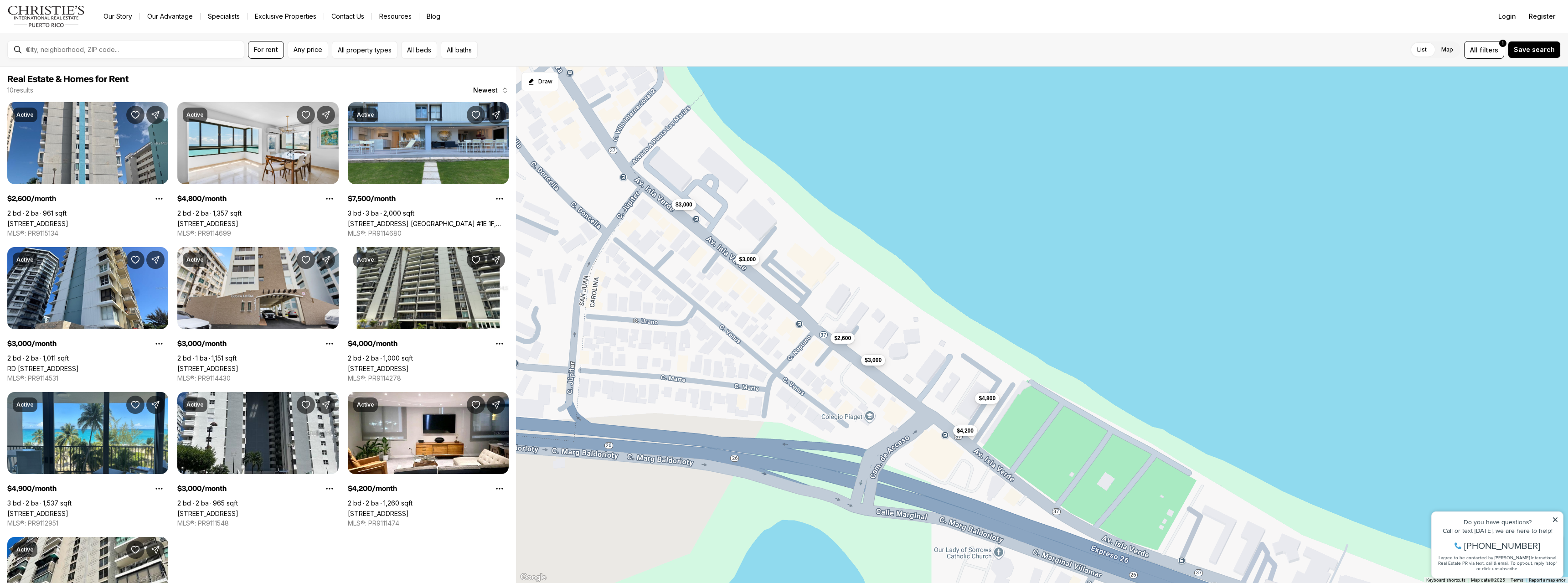
click at [877, 362] on span "$3,000" at bounding box center [873, 360] width 17 height 7
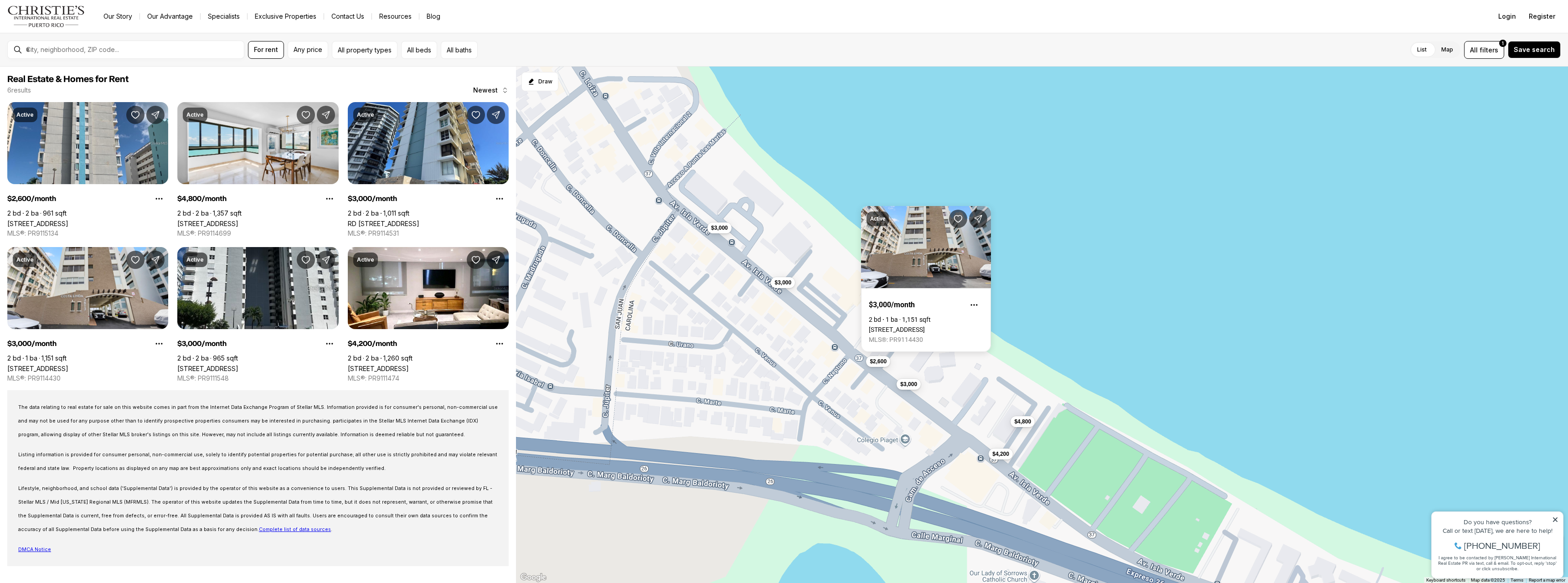
drag, startPoint x: 892, startPoint y: 384, endPoint x: 929, endPoint y: 409, distance: 44.7
click at [929, 409] on div "$4,800 $3,000 $4,200 $2,600 $3,000 $3,000" at bounding box center [1042, 324] width 1052 height 517
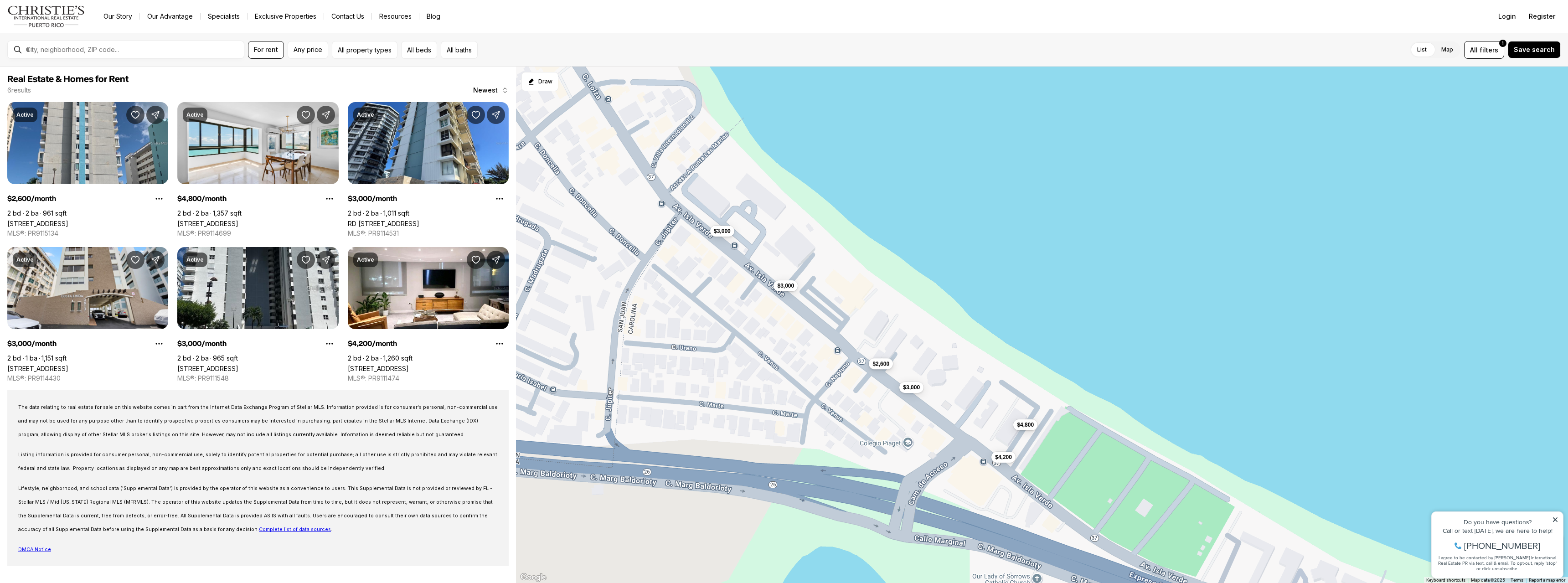
click at [878, 365] on span "$2,600" at bounding box center [881, 364] width 17 height 7
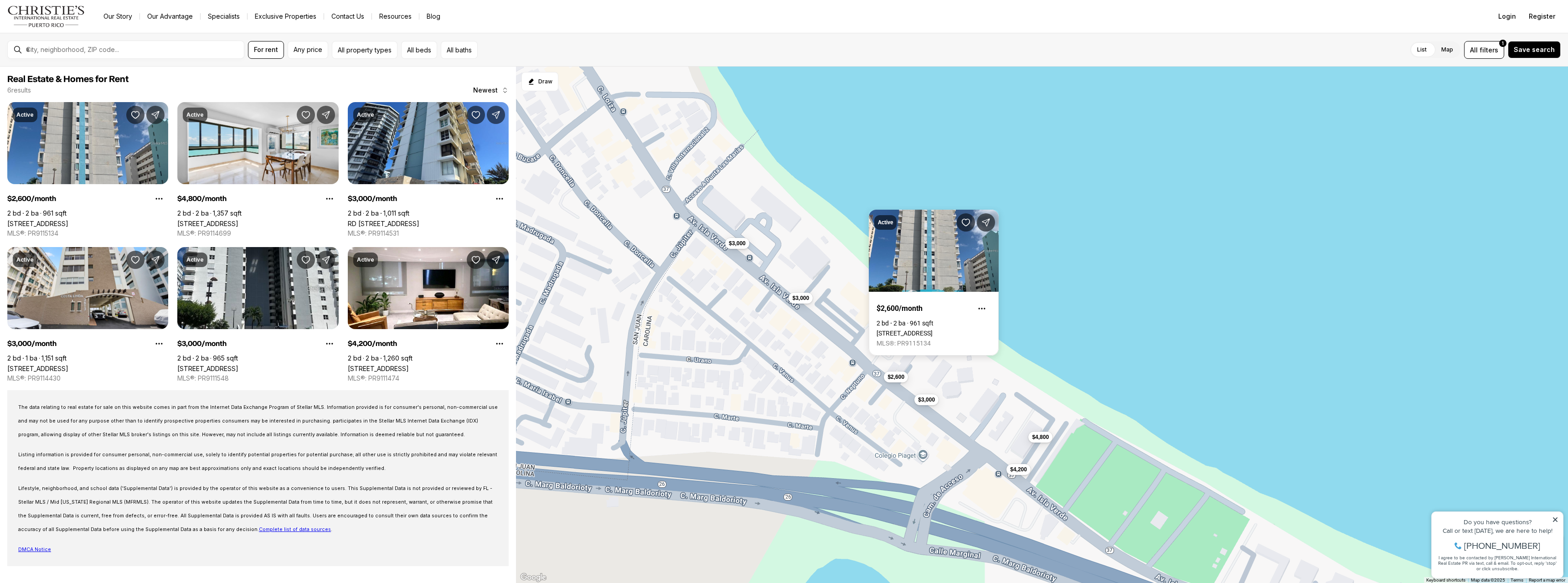
drag, startPoint x: 828, startPoint y: 345, endPoint x: 850, endPoint y: 362, distance: 27.8
click at [856, 368] on div "$4,800 $3,000 $4,200 $2,600 $3,000 $3,000" at bounding box center [1042, 324] width 1052 height 517
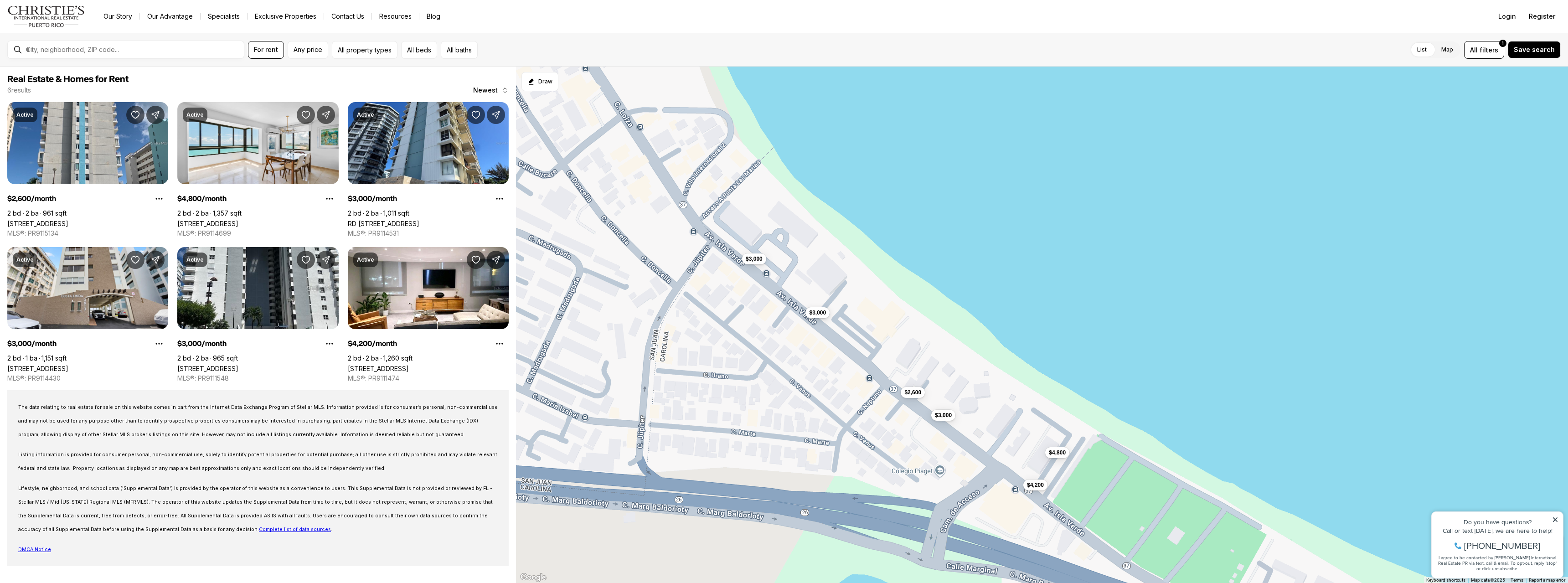
click at [817, 315] on span "$3,000" at bounding box center [817, 313] width 17 height 7
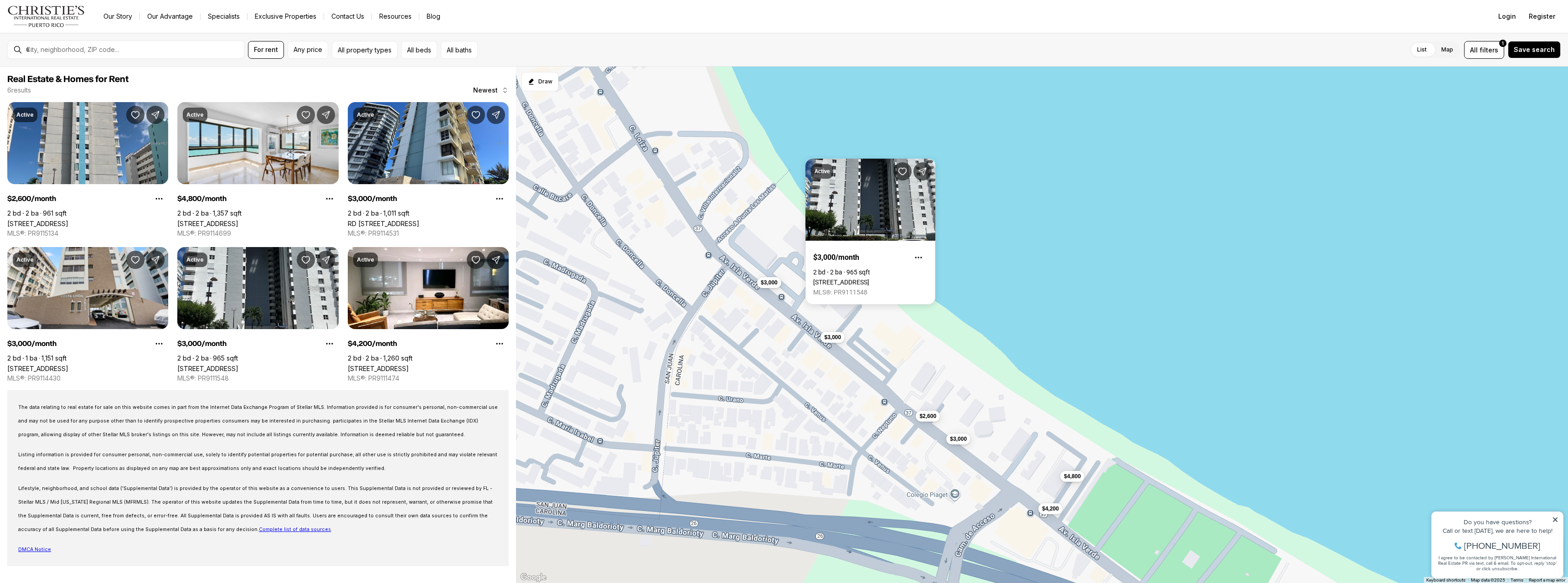
drag, startPoint x: 791, startPoint y: 299, endPoint x: 835, endPoint y: 361, distance: 76.0
click at [835, 361] on div "$4,800 $3,000 $4,200 $2,600 $3,000 $3,000" at bounding box center [1042, 324] width 1052 height 517
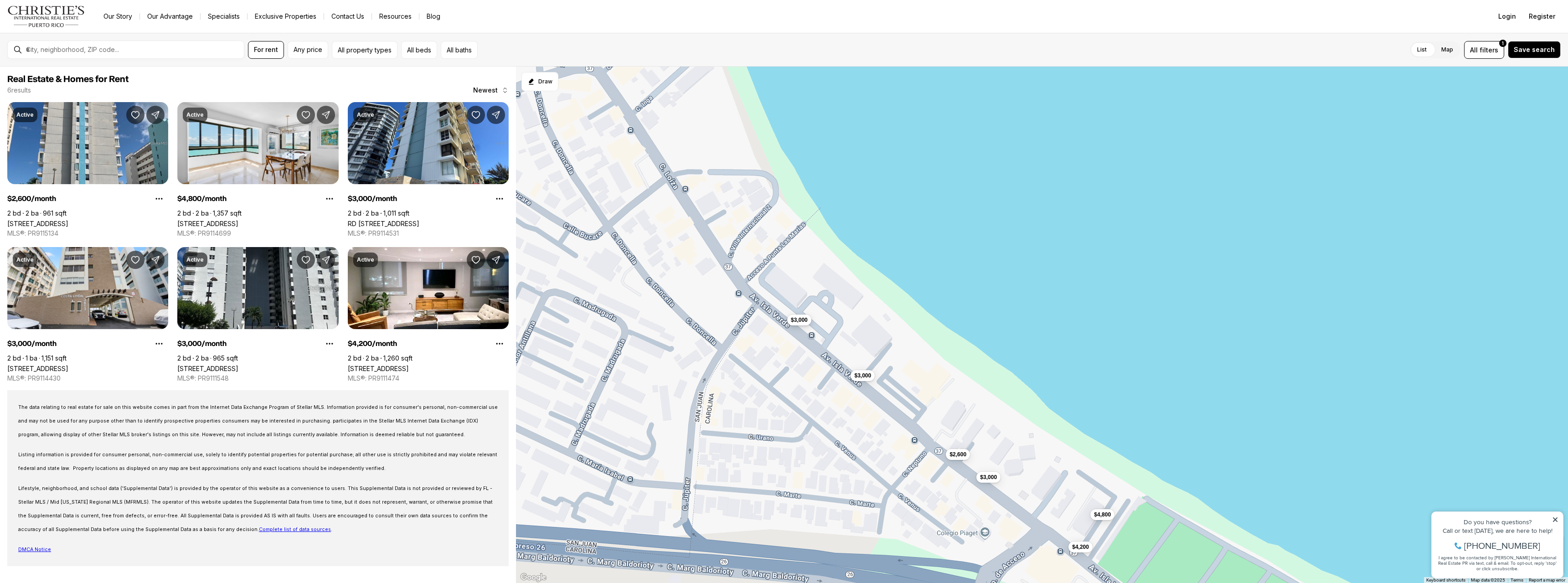
click at [808, 320] on span "$3,000" at bounding box center [799, 320] width 17 height 7
